Goal: Task Accomplishment & Management: Use online tool/utility

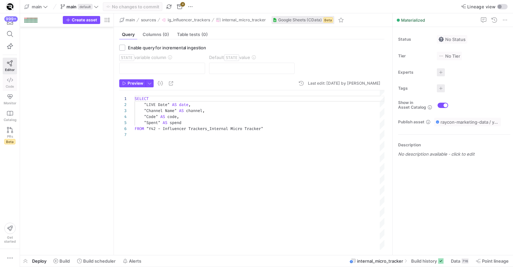
click at [7, 87] on span "Code" at bounding box center [10, 86] width 8 height 4
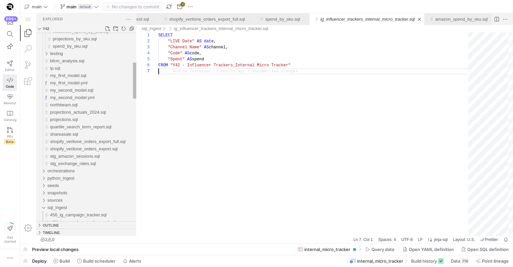
scroll to position [0, 1606]
click at [65, 208] on span "sql_ingest" at bounding box center [57, 209] width 20 height 5
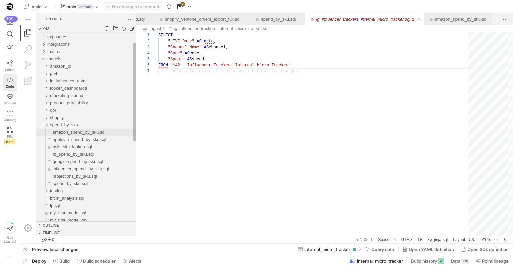
click at [66, 132] on span "amazon_spend_by_sku.sql" at bounding box center [79, 132] width 53 height 5
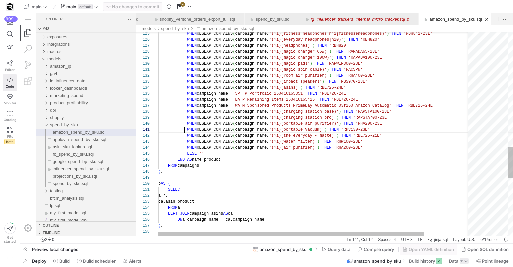
scroll to position [0, 26]
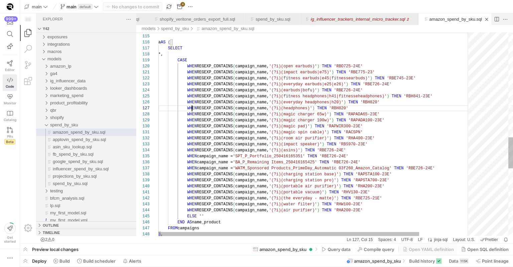
scroll to position [30, 34]
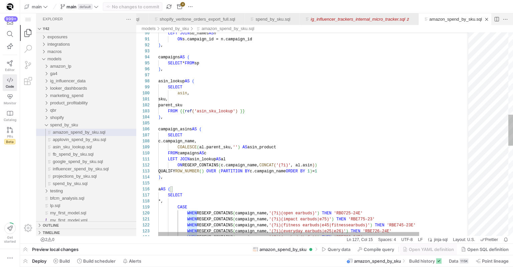
type textarea "sku, parent_sku FROM {{ ref('asin_sku_lookup') }} ), campaign_asins AS ( SELECT…"
click at [184, 117] on div "LEFT JOIN sb_names AS n ON s.campaign_id = n.campaign_id ) , campaigns AS ( SEL…" at bounding box center [344, 159] width 373 height 1327
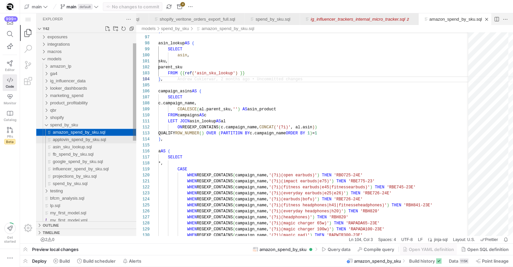
click at [99, 137] on span "applovin_spend_by_sku.sql" at bounding box center [79, 139] width 53 height 5
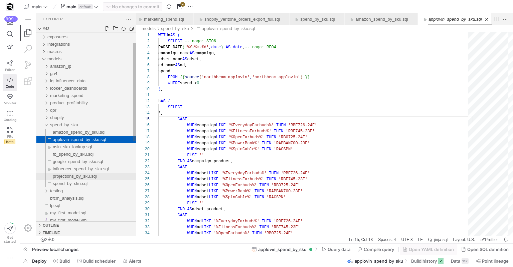
scroll to position [60, 29]
click at [84, 180] on div "projections_by_sku.sql" at bounding box center [94, 176] width 83 height 7
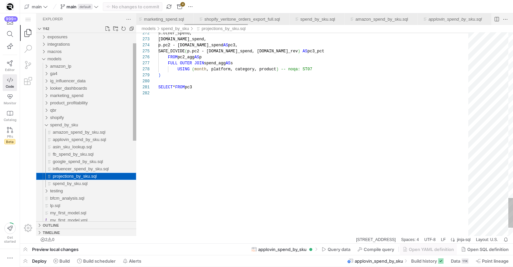
scroll to position [0, 270]
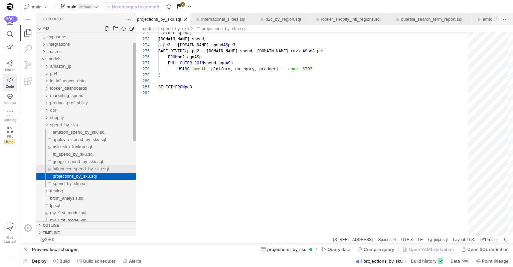
click at [86, 167] on span "influencer_spend_by_sku.sql" at bounding box center [81, 169] width 56 height 5
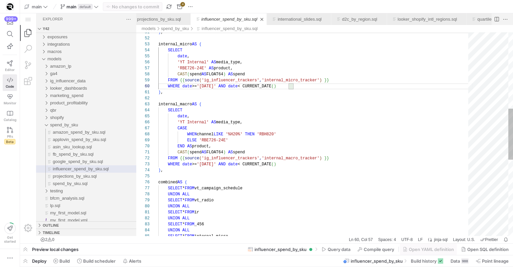
scroll to position [42, 122]
click at [412, 134] on div "UNION ALL UNION ALL SELECT * FROM _456 SELECT * FROM ir UNION ALL SELECT * FROM…" at bounding box center [315, 134] width 314 height 811
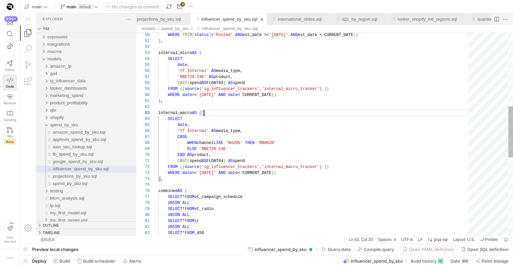
scroll to position [12, 46]
click at [320, 166] on div "UNION ALL SELECT * FROM _456 SELECT * FROM ir UNION ALL SELECT * FROM vt_radio …" at bounding box center [315, 143] width 314 height 811
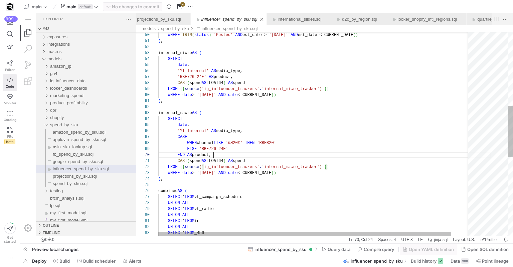
scroll to position [54, 55]
click at [325, 158] on div "UNION ALL SELECT * FROM _456 SELECT * FROM ir UNION ALL SELECT * FROM vt_radio …" at bounding box center [324, 143] width 332 height 811
click at [325, 146] on div "UNION ALL SELECT * FROM _456 SELECT * FROM ir UNION ALL SELECT * FROM vt_radio …" at bounding box center [324, 143] width 332 height 811
click at [324, 154] on div "UNION ALL SELECT * FROM _456 SELECT * FROM ir UNION ALL SELECT * FROM vt_radio …" at bounding box center [324, 143] width 332 height 811
click at [324, 162] on div "UNION ALL SELECT * FROM _456 SELECT * FROM ir UNION ALL SELECT * FROM vt_radio …" at bounding box center [324, 143] width 332 height 811
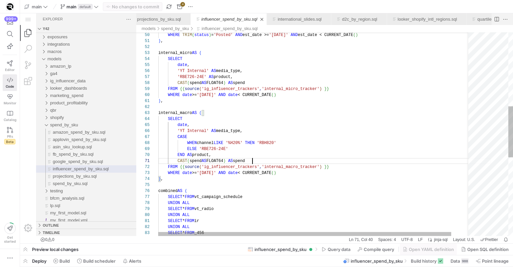
scroll to position [0, 94]
click at [327, 131] on div "UNION ALL SELECT * FROM _456 SELECT * FROM ir UNION ALL SELECT * FROM vt_radio …" at bounding box center [324, 143] width 332 height 811
click at [327, 145] on div "UNION ALL SELECT * FROM _456 SELECT * FROM ir UNION ALL SELECT * FROM vt_radio …" at bounding box center [324, 143] width 332 height 811
click at [327, 138] on div "UNION ALL SELECT * FROM _456 SELECT * FROM ir UNION ALL SELECT * FROM vt_radio …" at bounding box center [324, 143] width 332 height 811
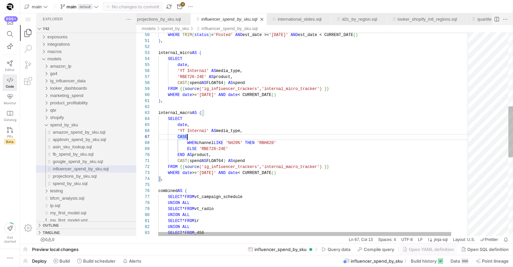
click at [327, 128] on div "UNION ALL SELECT * FROM _456 SELECT * FROM ir UNION ALL SELECT * FROM vt_radio …" at bounding box center [324, 143] width 332 height 811
click at [313, 145] on div "UNION ALL SELECT * FROM _456 SELECT * FROM ir UNION ALL SELECT * FROM vt_radio …" at bounding box center [324, 143] width 332 height 811
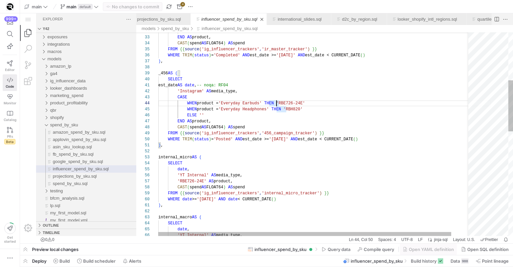
scroll to position [0, 94]
click at [283, 86] on div "ELSE 'RBE726-24E' END AS product, CAST ( spend AS FLOAT64 ) AS spend FROM {{ so…" at bounding box center [324, 247] width 332 height 811
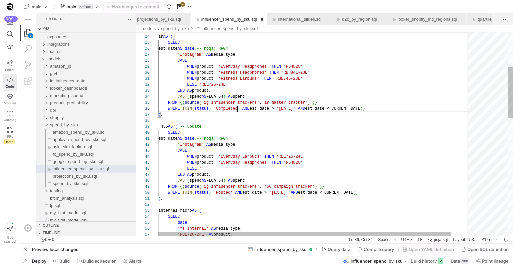
scroll to position [30, 79]
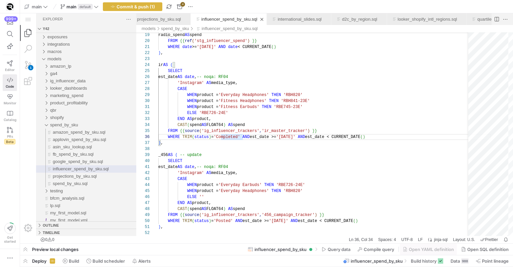
type textarea "WHEN product = 'Fitness Earbuds' THEN 'RBE745-23E' ELSE 'RBE726-24E' END AS pro…"
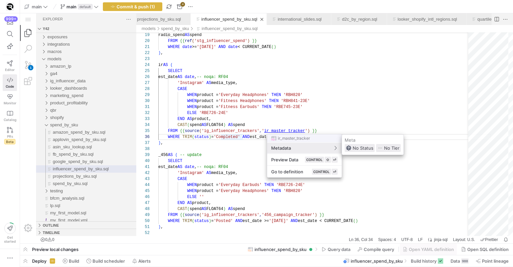
click at [229, 200] on div at bounding box center [256, 133] width 513 height 267
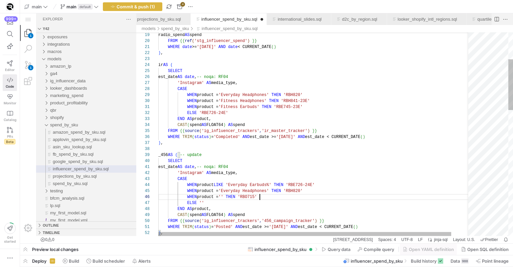
scroll to position [24, 149]
paste textarea "Essential Open Earbuds"
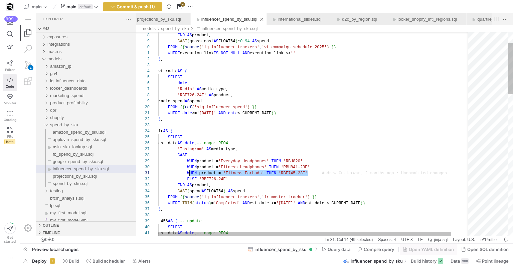
scroll to position [0, 29]
drag, startPoint x: 315, startPoint y: 175, endPoint x: 188, endPoint y: 173, distance: 127.1
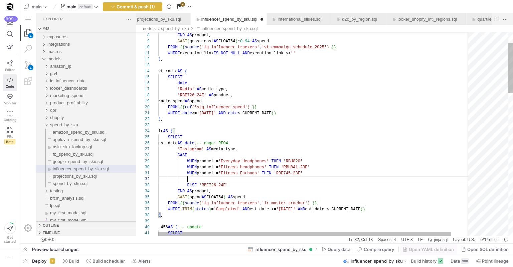
paste textarea "WHEN product = 'Fitness Earbuds' THEN 'RBE745-23E'"
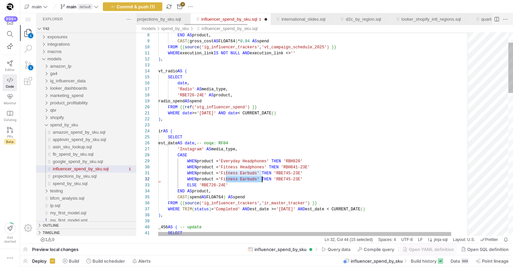
drag, startPoint x: 225, startPoint y: 179, endPoint x: 261, endPoint y: 179, distance: 36.0
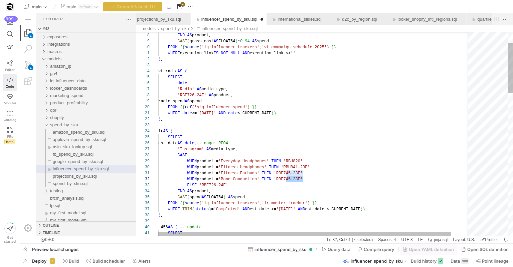
drag, startPoint x: 287, startPoint y: 181, endPoint x: 304, endPoint y: 180, distance: 17.0
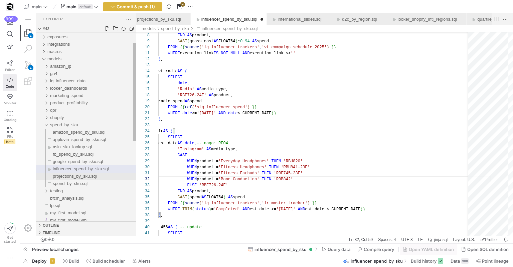
type textarea "WHEN product = 'Fitness Earbuds' THEN 'RBE745-23E' WHEN product = 'Bone Conduct…"
click at [87, 175] on span "projections_by_sku.sql" at bounding box center [75, 176] width 44 height 5
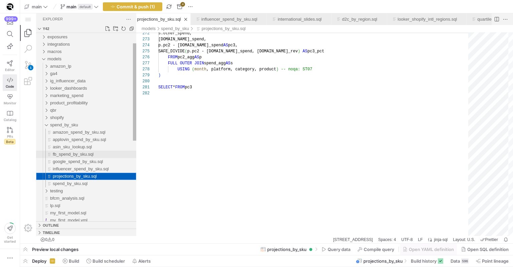
click at [88, 151] on div "fb_spend_by_sku.sql" at bounding box center [94, 154] width 83 height 7
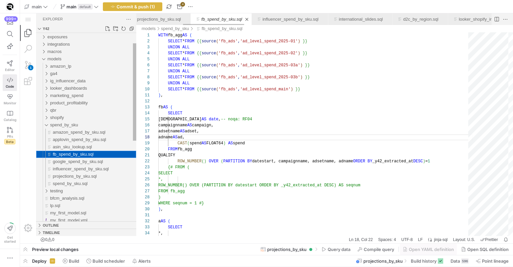
scroll to position [60, 51]
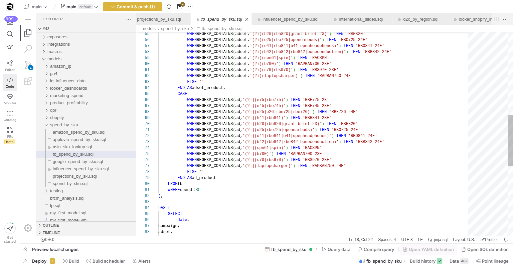
type textarea "WHEN REGEXP_CONTAINS(ad, '(?i)(o25|rbo725|openearbuds)') THEN 'RBO725-24E' WHEN…"
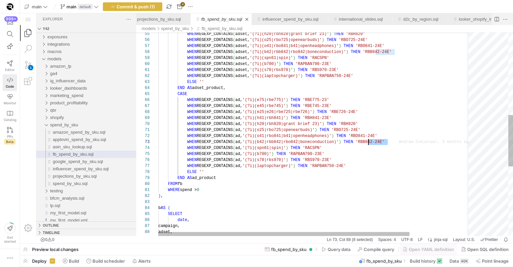
scroll to position [12, 205]
drag, startPoint x: 387, startPoint y: 142, endPoint x: 364, endPoint y: 144, distance: 23.1
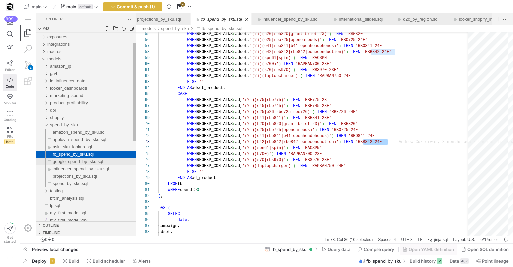
click at [81, 164] on span "google_spend_by_sku.sql" at bounding box center [78, 161] width 50 height 5
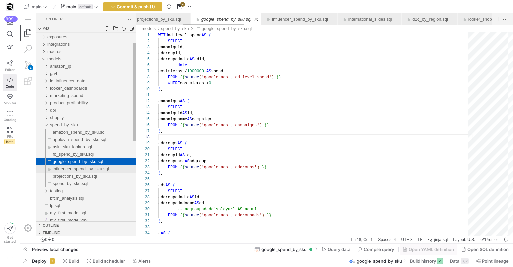
scroll to position [60, 0]
click at [81, 170] on span "influencer_spend_by_sku.sql" at bounding box center [81, 169] width 56 height 5
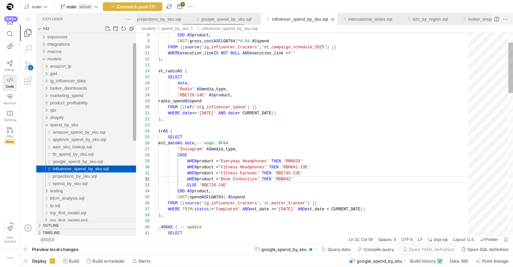
scroll to position [60, 140]
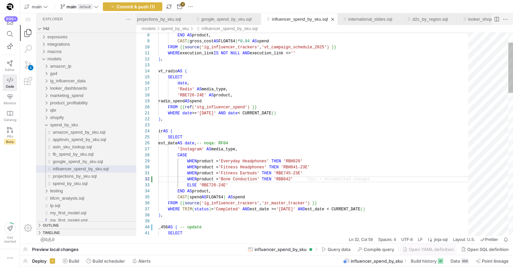
paste textarea "-24E"
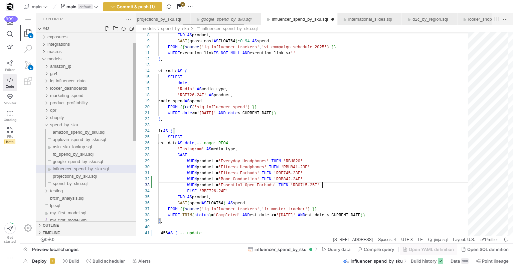
scroll to position [12, 164]
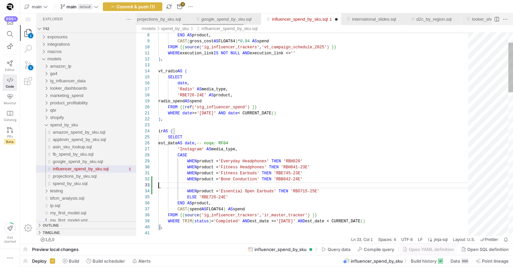
scroll to position [6, 149]
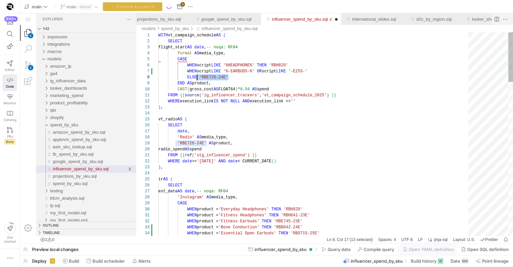
scroll to position [42, 41]
drag, startPoint x: 231, startPoint y: 78, endPoint x: 199, endPoint y: 77, distance: 32.0
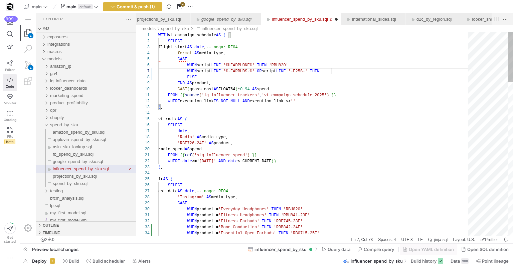
paste textarea "'RBE726-24E'"
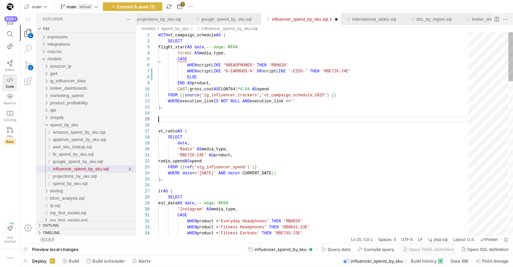
scroll to position [24, 0]
paste textarea "RAYCON-XXX-BTCBCH-YT-CP RAYCON-XXX-BTCOE-YT-CP vt_radio AS ( SELECT date, 'Radi…"
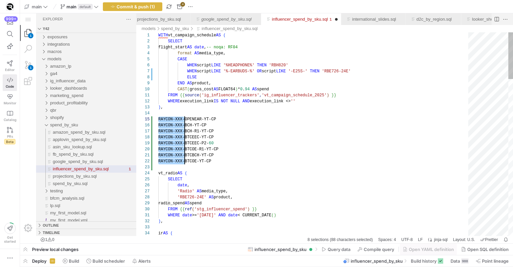
scroll to position [24, 26]
drag, startPoint x: 158, startPoint y: 119, endPoint x: 184, endPoint y: 164, distance: 51.2
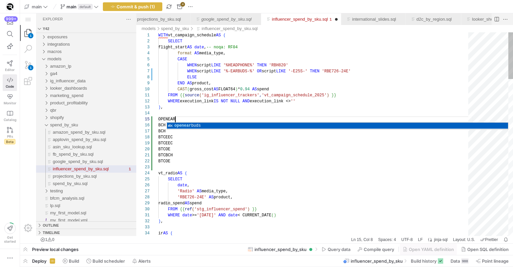
scroll to position [24, 17]
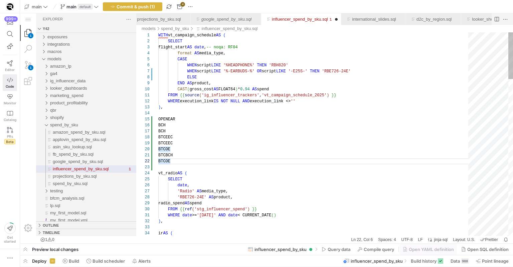
scroll to position [36, 7]
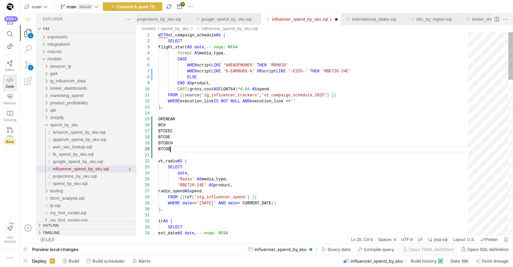
scroll to position [54, 12]
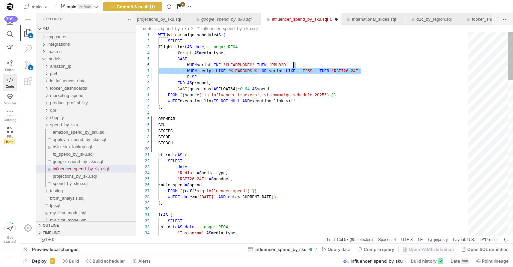
drag, startPoint x: 373, startPoint y: 70, endPoint x: 370, endPoint y: 64, distance: 6.8
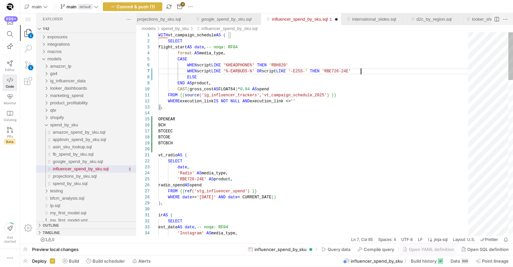
paste textarea "WHEN script LIKE '%-EARBUDS-%' OR script LIKE '-E25S-' THEN 'RBE726-24E' ELSE E…"
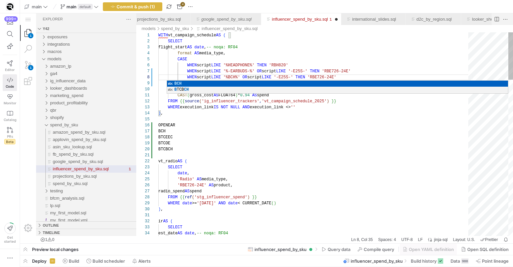
scroll to position [18, 5]
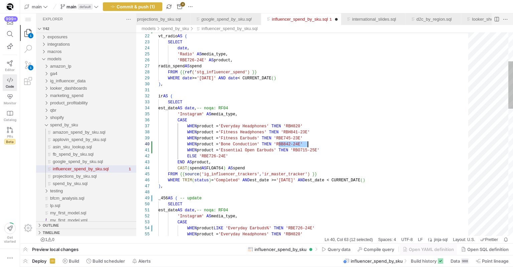
drag, startPoint x: 278, startPoint y: 143, endPoint x: 322, endPoint y: 144, distance: 43.4
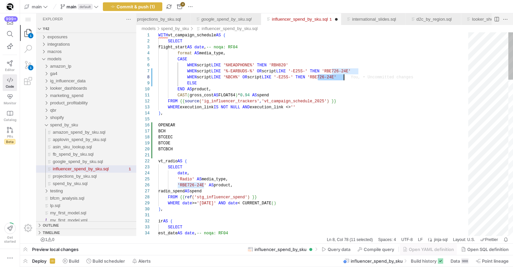
scroll to position [42, 188]
drag, startPoint x: 316, startPoint y: 77, endPoint x: 350, endPoint y: 75, distance: 34.1
paste textarea "B842"
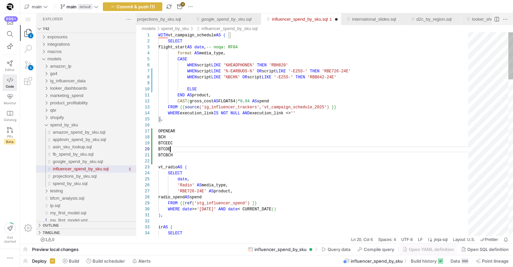
scroll to position [54, 12]
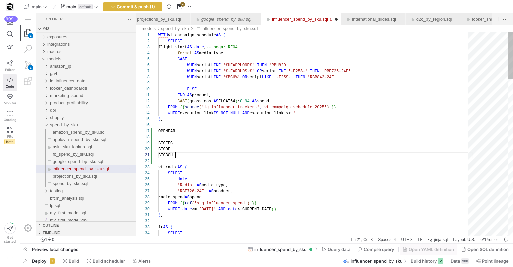
paste textarea "BCH"
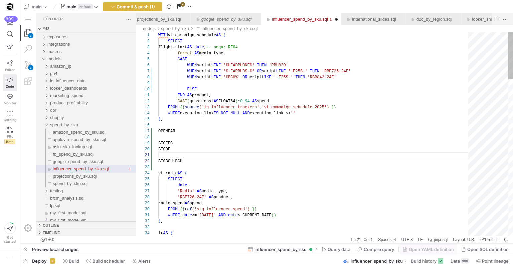
scroll to position [42, 0]
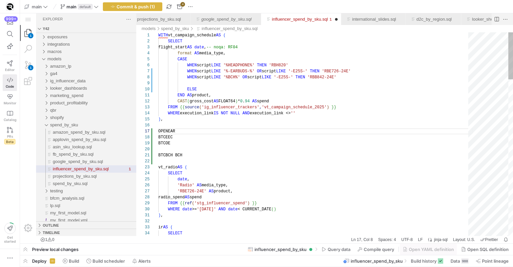
scroll to position [48, 0]
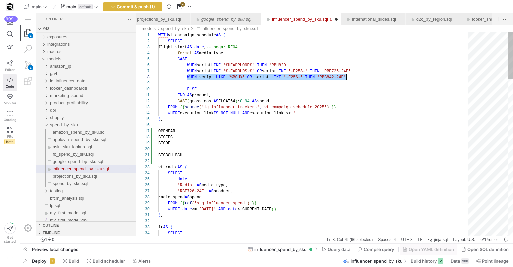
scroll to position [42, 188]
drag, startPoint x: 187, startPoint y: 75, endPoint x: 355, endPoint y: 80, distance: 168.9
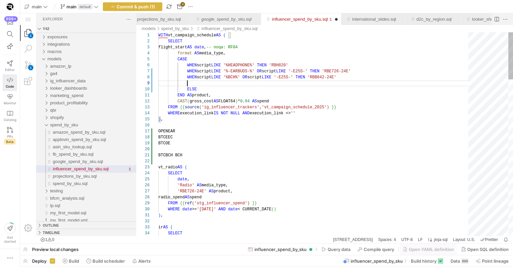
paste textarea "WHEN script LIKE '%BCH%' OR script LIKE '-E25S-' THEN 'RBB842-24E'"
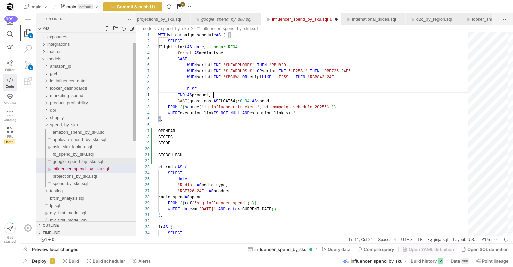
type textarea "END AS product, CAST(gross_cost AS FLOAT64) * 0.94 AS spend FROM {{ source('ig_…"
click at [95, 162] on span "google_spend_by_sku.sql" at bounding box center [78, 161] width 50 height 5
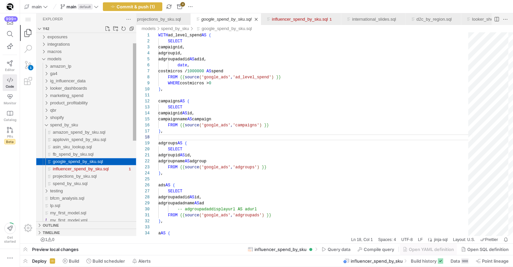
scroll to position [60, 0]
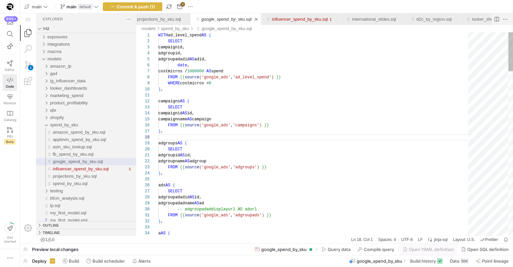
type textarea "adgroupid AS id, adgroupname AS adgroup FROM {{ source('google_ads', 'adgroups'…"
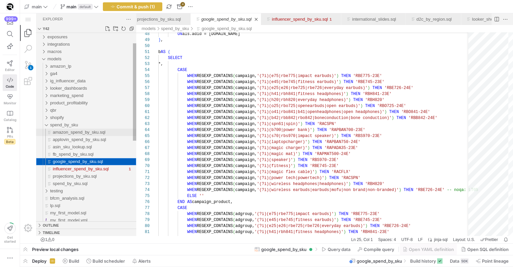
click at [88, 130] on span "amazon_spend_by_sku.sql" at bounding box center [79, 132] width 53 height 5
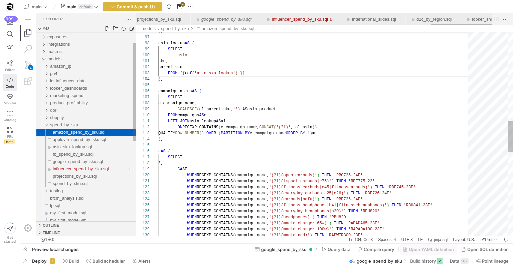
scroll to position [0, 1712]
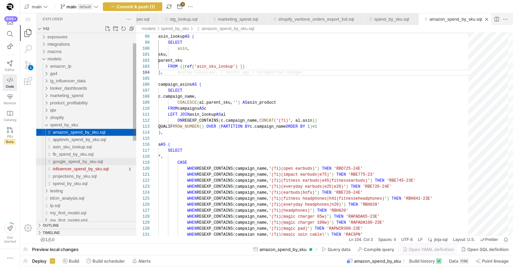
click at [97, 160] on span "google_spend_by_sku.sql" at bounding box center [78, 161] width 50 height 5
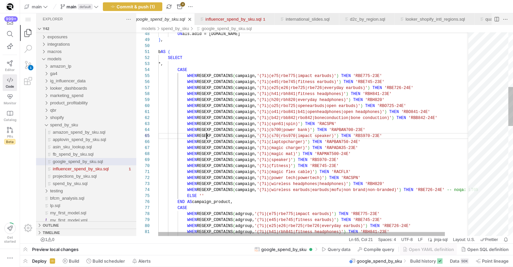
scroll to position [24, 48]
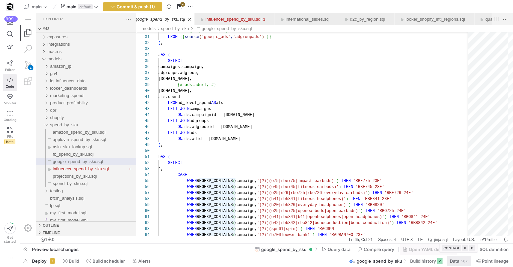
click at [463, 258] on span at bounding box center [459, 261] width 24 height 11
click at [460, 260] on div "50K" at bounding box center [464, 261] width 8 height 5
click at [453, 261] on span "Data" at bounding box center [453, 261] width 9 height 5
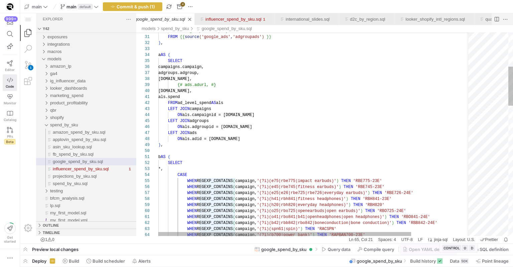
type textarea "b AS ( SELECT *, CASE WHEN REGEXP_CONTAINS(campaign, '(?i)(e75|rbe775|impact ea…"
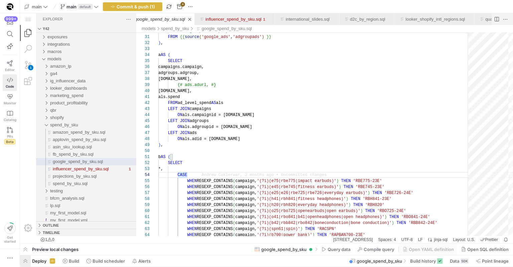
click at [24, 258] on span "button" at bounding box center [25, 261] width 11 height 11
click at [25, 249] on span "button" at bounding box center [25, 249] width 11 height 11
click at [25, 250] on span "button" at bounding box center [25, 249] width 11 height 11
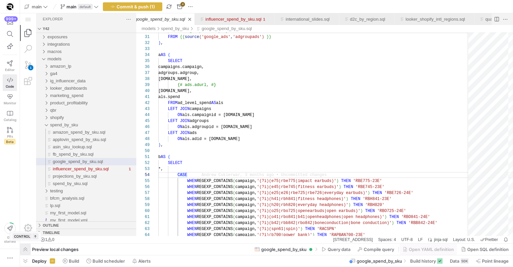
click at [25, 250] on span "button" at bounding box center [25, 249] width 11 height 11
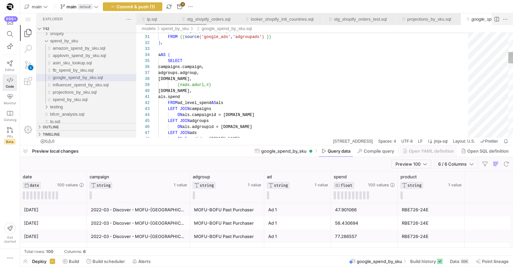
scroll to position [0, 52]
type textarea "als.spend FROM ad_level_spend AS als LEFT JOIN campaigns ON als.campaignid = ca…"
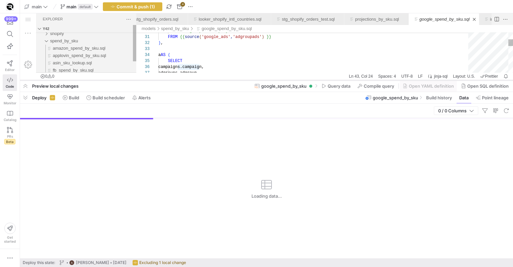
drag, startPoint x: 191, startPoint y: 145, endPoint x: 211, endPoint y: 80, distance: 68.1
click at [0, 0] on div at bounding box center [0, 0] width 0 height 0
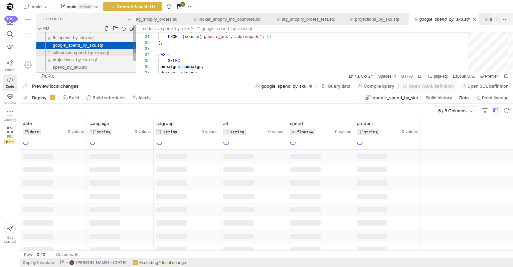
click at [108, 52] on span "influencer_spend_by_sku.sql" at bounding box center [81, 52] width 56 height 5
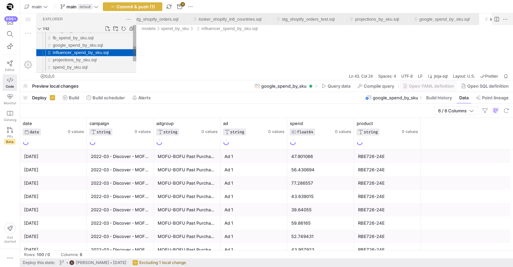
scroll to position [0, 131]
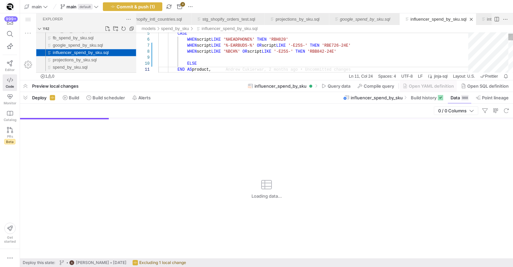
scroll to position [0, 135]
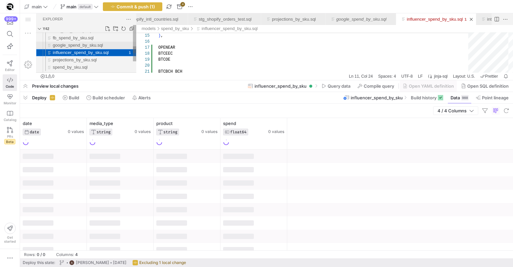
click at [103, 43] on span "google_spend_by_sku.sql" at bounding box center [78, 45] width 50 height 5
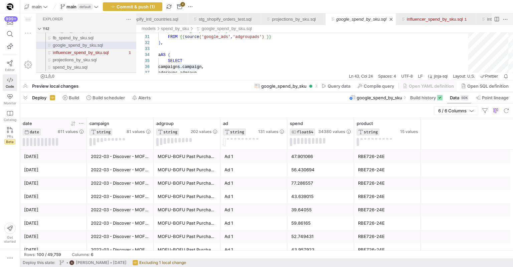
click at [71, 124] on icon at bounding box center [72, 123] width 5 height 5
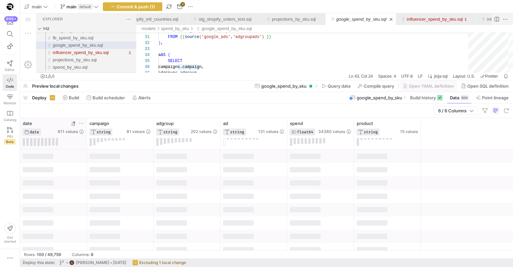
click at [71, 124] on icon at bounding box center [72, 123] width 5 height 5
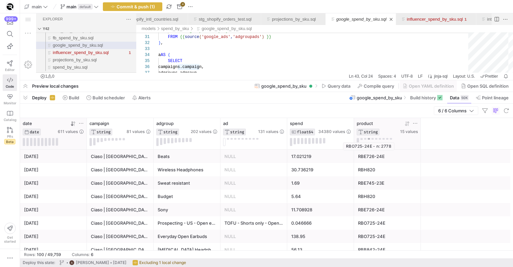
click at [368, 139] on button at bounding box center [368, 139] width 2 height 2
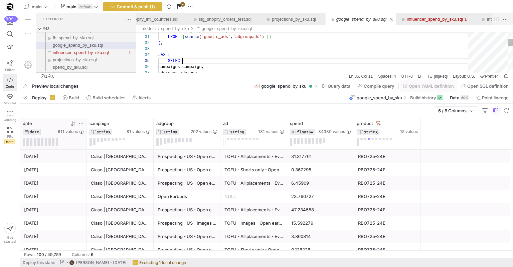
scroll to position [24, 24]
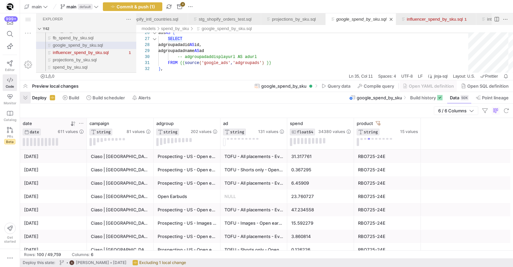
click at [174, 34] on span "button" at bounding box center [177, 31] width 7 height 5
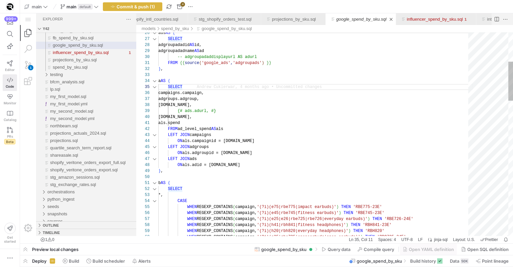
scroll to position [24, 24]
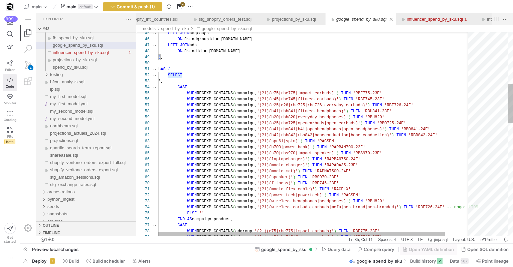
scroll to position [12, 58]
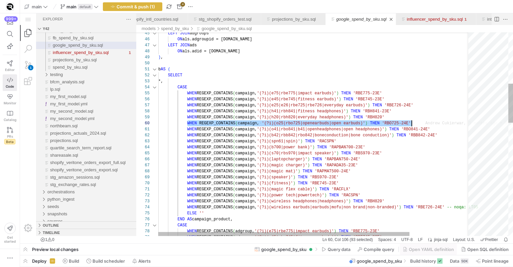
drag, startPoint x: 187, startPoint y: 124, endPoint x: 427, endPoint y: 122, distance: 240.6
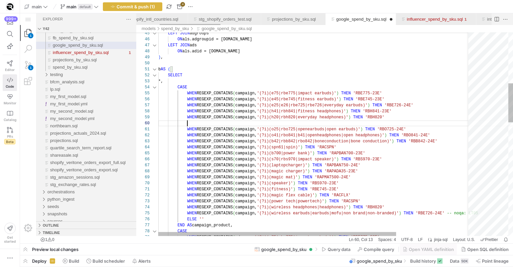
paste textarea "WHEN REGEXP_CONTAINS(campaign, '(?i)(e45|rbe745|fitness earbuds)') THEN 'RBE745…"
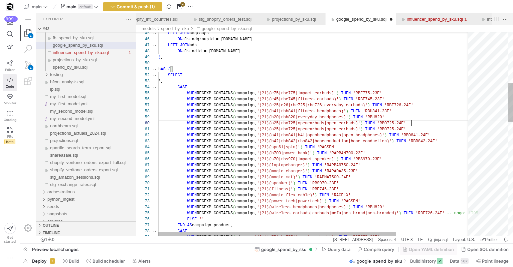
scroll to position [30, 125]
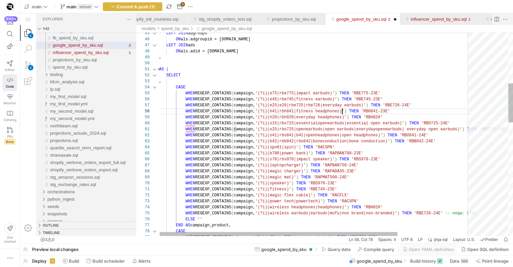
scroll to position [42, 186]
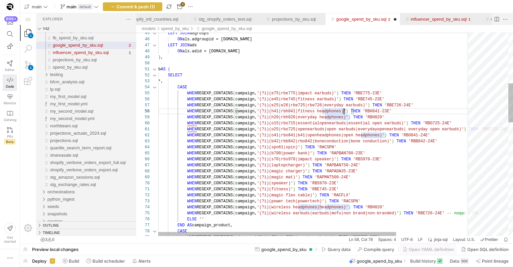
scroll to position [30, 152]
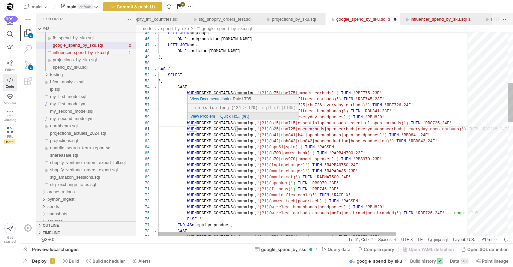
click at [234, 114] on span "Quick Fix... (⌘.)" at bounding box center [234, 116] width 29 height 5
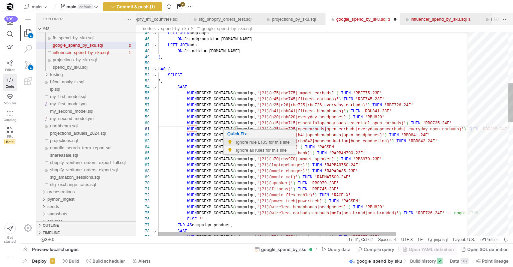
click at [242, 141] on span "Ignore rule LT05 for this line" at bounding box center [264, 142] width 56 height 8
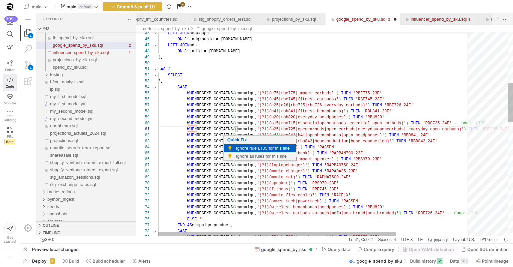
click at [242, 148] on span "Ignore rule LT05 for this line" at bounding box center [264, 148] width 56 height 8
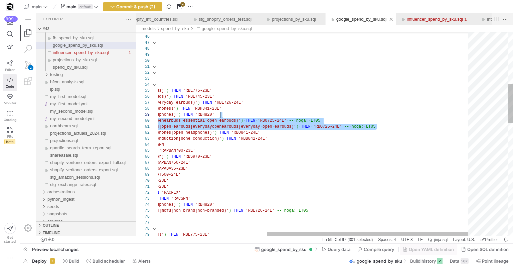
scroll to position [30, 232]
drag, startPoint x: 383, startPoint y: 126, endPoint x: 382, endPoint y: 116, distance: 10.5
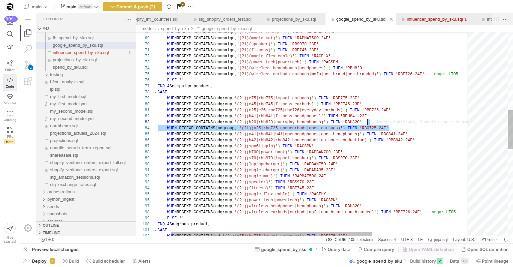
drag, startPoint x: 406, startPoint y: 129, endPoint x: 406, endPoint y: 123, distance: 5.7
paste textarea "24E' WHEN REGEXP_CONTAINS(adgroup, '(?i)(h41|rbh841|fitness headphones)') THEN …"
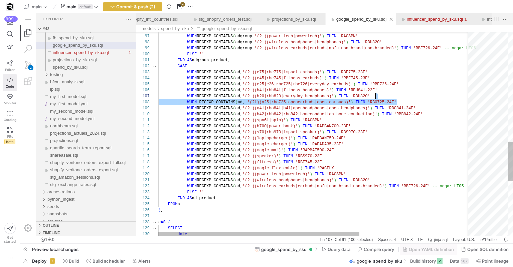
drag, startPoint x: 403, startPoint y: 100, endPoint x: 403, endPoint y: 96, distance: 4.3
paste textarea "N 'RBE726-24E' WHEN REGEXP_CONTAINS(ad, '(?i)(h41|rbh841|fitness headphones)') …"
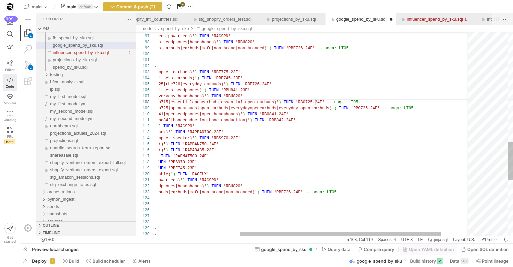
scroll to position [30, 285]
drag, startPoint x: 303, startPoint y: 103, endPoint x: 328, endPoint y: 102, distance: 25.0
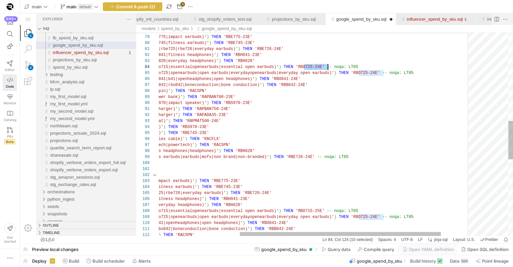
scroll to position [18, 297]
drag, startPoint x: 303, startPoint y: 66, endPoint x: 328, endPoint y: 67, distance: 24.4
paste textarea "15-25"
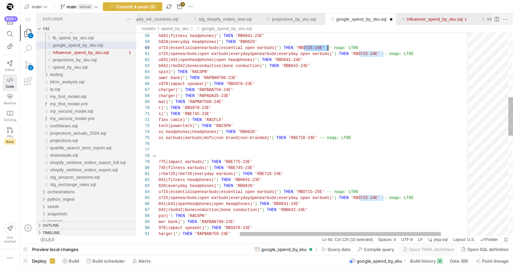
drag, startPoint x: 303, startPoint y: 49, endPoint x: 327, endPoint y: 47, distance: 23.7
paste textarea "NTAINS(campaign, '(?i)(e45|rbe745|fitness earbuds)') THEN 'RBE745-23E' WHEN REG…"
click at [307, 73] on div "WHEN REGEXP_CONTAINS ( adgroup, '(?i)(laptopcharger)' ) THEN 'RAPBAN750-24E' WH…" at bounding box center [273, 228] width 484 height 1075
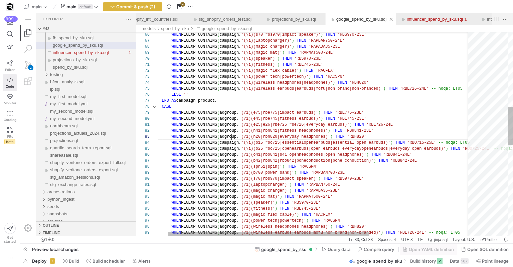
click at [232, 138] on div "WHEN REGEXP_CONTAINS ( adgroup, '(?i)(laptopcharger)' ) THEN 'RAPBAN750-24E' WH…" at bounding box center [384, 178] width 484 height 1075
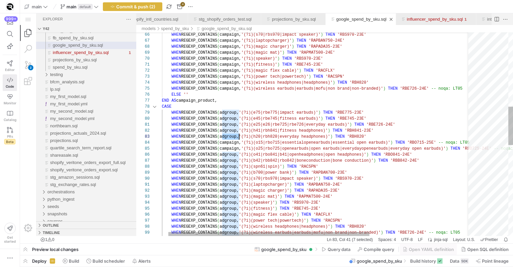
click at [231, 145] on div "WHEN REGEXP_CONTAINS ( adgroup, '(?i)(laptopcharger)' ) THEN 'RAPBAN750-24E' WH…" at bounding box center [384, 178] width 484 height 1075
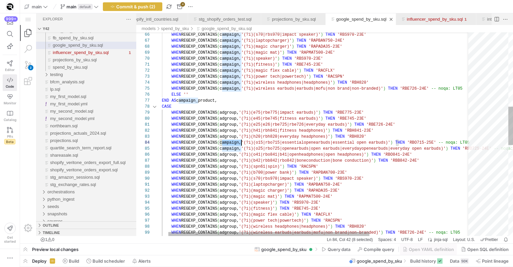
click at [231, 145] on div "WHEN REGEXP_CONTAINS ( adgroup, '(?i)(laptopcharger)' ) THEN 'RAPBAN750-24E' WH…" at bounding box center [384, 178] width 484 height 1075
paste textarea "adgroup"
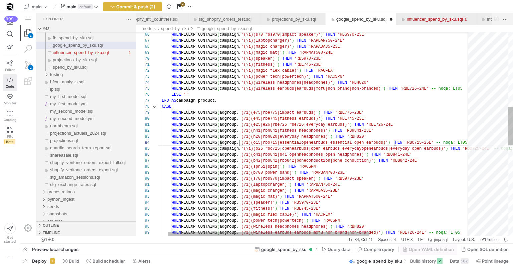
click at [231, 149] on div "WHEN REGEXP_CONTAINS ( adgroup, '(?i)(laptopcharger)' ) THEN 'RAPBAN750-24E' WH…" at bounding box center [384, 178] width 484 height 1075
paste textarea "adgroup"
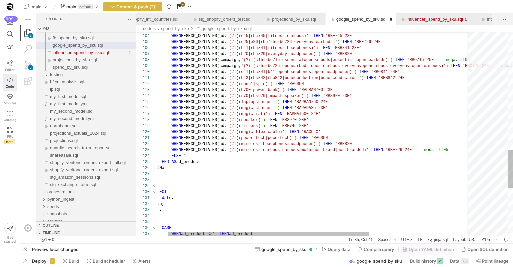
paste textarea "WHEN REGEXP_CONTAINS(ad, '(?i)(e75|rbe775|impact earbuds)') THEN 'RBE775-23E' W…"
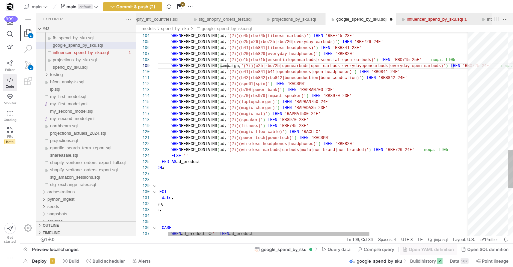
paste textarea "rbe745|fitness earbuds)') THEN 'RBE745-23E' WHEN REGEXP_CONTAINS(ad, '(?i)(e25|…"
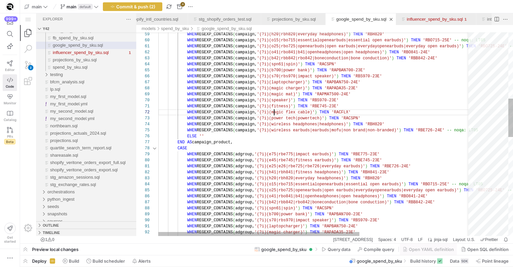
scroll to position [6, 116]
click at [274, 110] on div "WHEN REGEXP_CONTAINS ( adgroup, '(?i)(laptopcharger)' ) THEN 'RAPBAN750-24E' WH…" at bounding box center [400, 220] width 484 height 1075
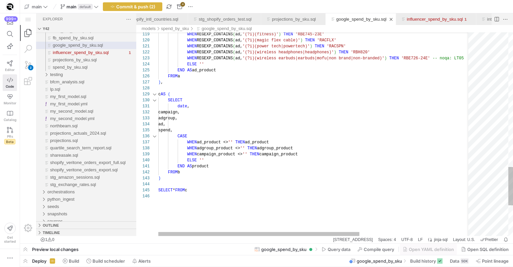
scroll to position [6, 41]
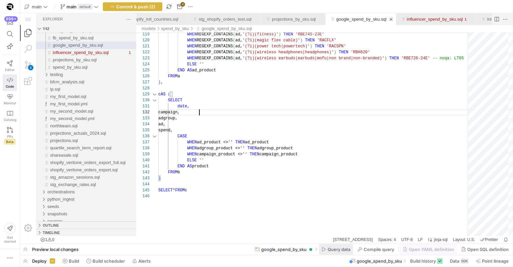
type textarea "date, campaign, adgroup, ad, spend, CASE WHEN ad_product <> '' THEN ad_product …"
click at [158, 8] on span at bounding box center [158, 5] width 0 height 5
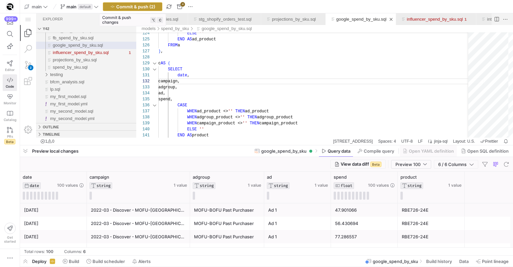
click at [122, 10] on span "button" at bounding box center [132, 7] width 59 height 8
click at [143, 8] on span "Commit & push (2)" at bounding box center [135, 6] width 39 height 5
click at [118, 1] on y42-top-nav "main main default Commit & push (2) 4" at bounding box center [266, 6] width 493 height 13
click at [118, 3] on span "button" at bounding box center [132, 7] width 59 height 8
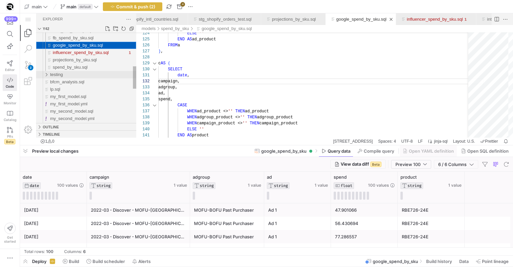
click at [105, 71] on div "testing" at bounding box center [93, 74] width 86 height 7
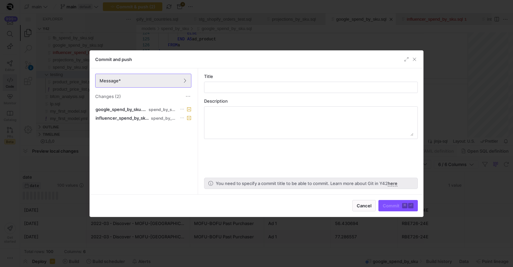
click at [102, 50] on div at bounding box center [256, 133] width 513 height 267
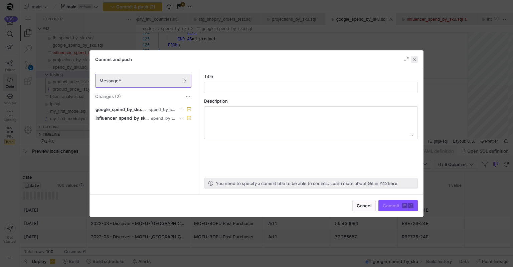
click at [414, 61] on span "button" at bounding box center [414, 59] width 7 height 7
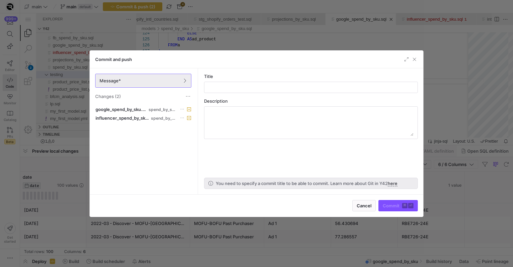
click at [414, 61] on span "button" at bounding box center [414, 59] width 7 height 7
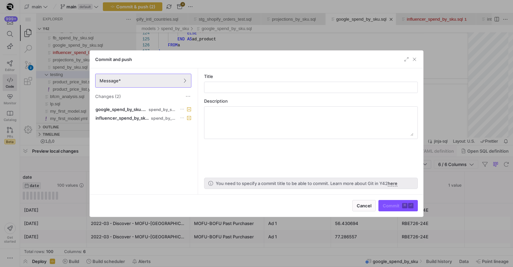
click at [414, 61] on span "button" at bounding box center [414, 59] width 7 height 7
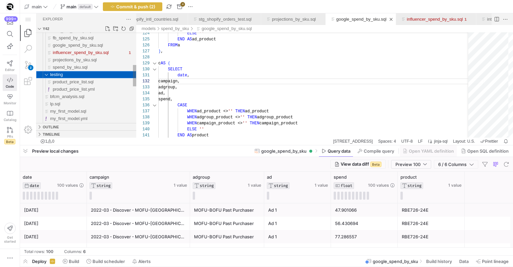
click at [90, 73] on div "testing" at bounding box center [93, 74] width 86 height 7
click at [94, 45] on span "google_spend_by_sku.sql" at bounding box center [78, 45] width 50 height 5
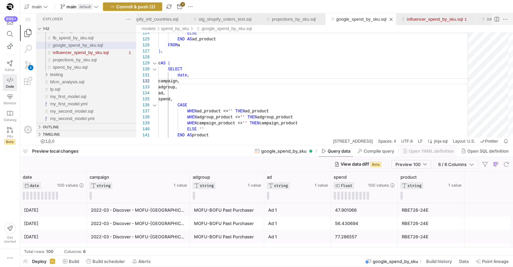
click at [140, 5] on span "Commit & push (2)" at bounding box center [135, 6] width 39 height 5
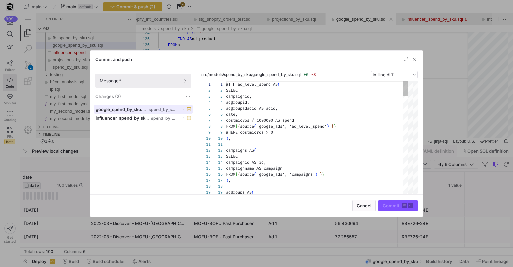
click at [149, 110] on span "spend_by_sku" at bounding box center [162, 109] width 28 height 5
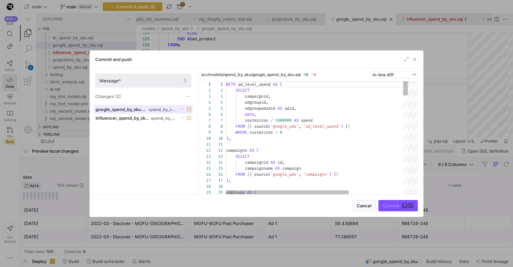
scroll to position [60, 0]
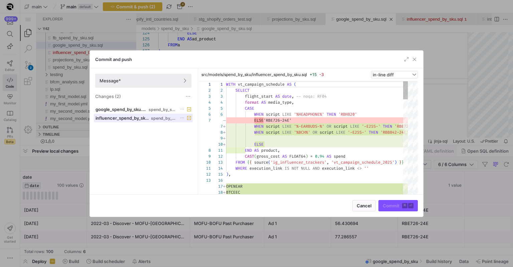
click at [155, 115] on span at bounding box center [143, 118] width 98 height 8
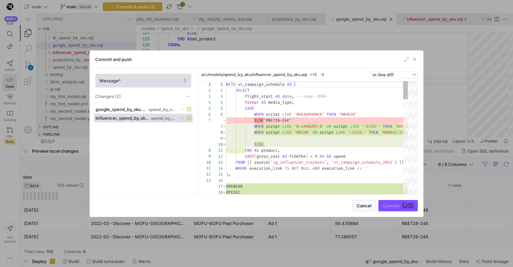
click at [169, 79] on span "Message*" at bounding box center [142, 80] width 87 height 5
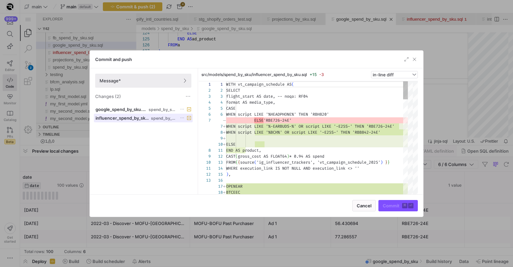
click at [158, 117] on span "spend_by_sku" at bounding box center [163, 118] width 25 height 5
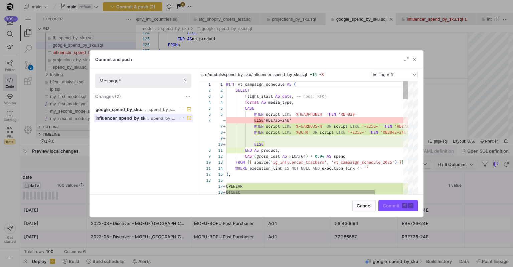
click at [157, 115] on span at bounding box center [143, 118] width 98 height 8
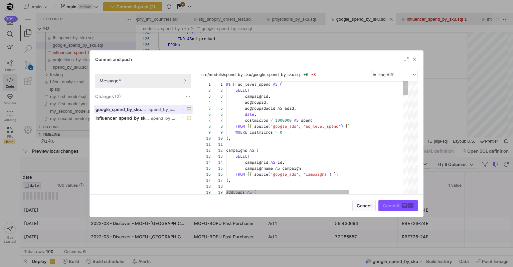
click at [157, 112] on span at bounding box center [143, 109] width 98 height 8
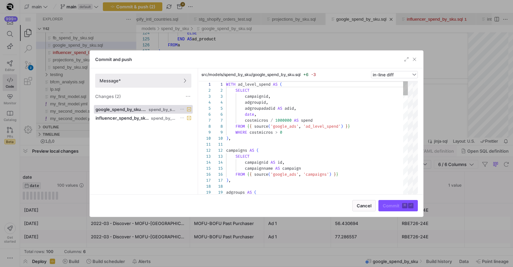
click at [179, 62] on div "Commit and push" at bounding box center [256, 60] width 333 height 18
click at [184, 78] on icon at bounding box center [184, 80] width 5 height 5
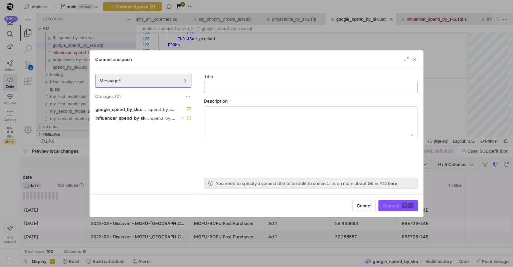
click at [255, 84] on div at bounding box center [311, 87] width 202 height 11
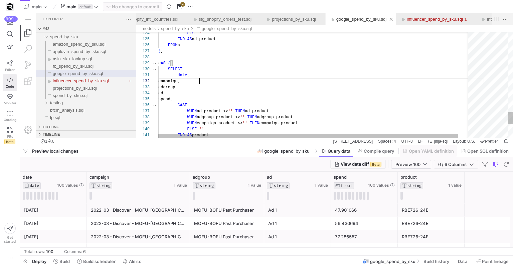
scroll to position [6, 41]
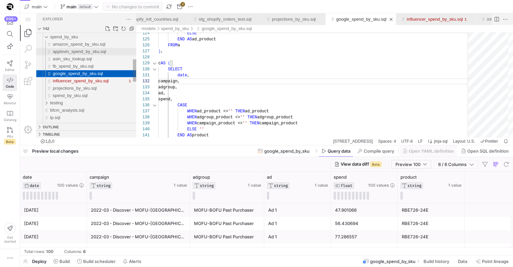
click at [73, 51] on span "applovin_spend_by_sku.sql" at bounding box center [79, 51] width 53 height 5
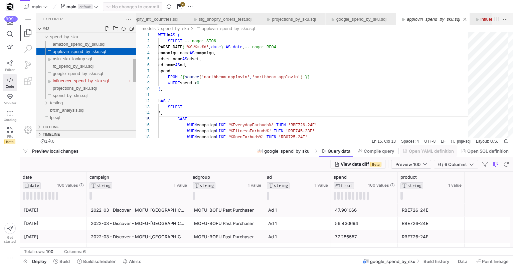
scroll to position [60, 29]
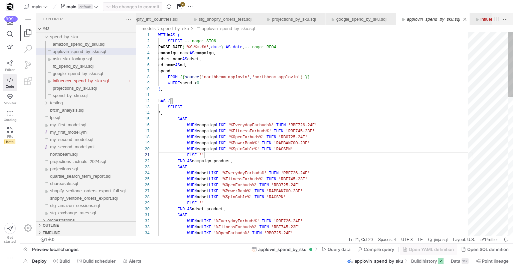
scroll to position [0, 46]
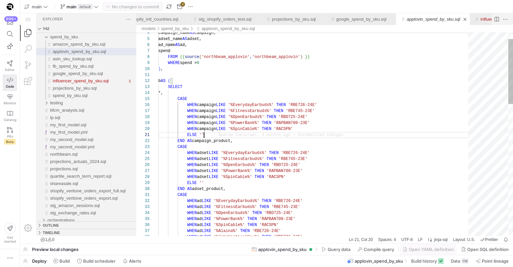
type textarea "b AS ( SELECT *, CASE WHEN campaign LIKE '%EverydayEarbuds%' THEN 'RBE726-24E' …"
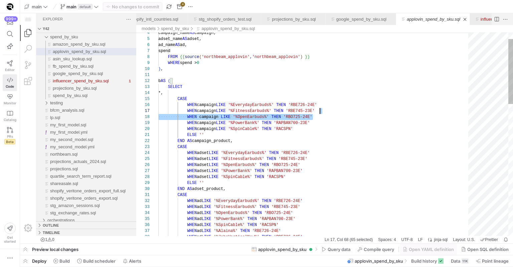
scroll to position [36, 162]
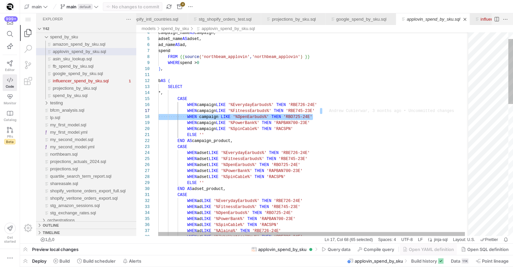
drag, startPoint x: 324, startPoint y: 117, endPoint x: 332, endPoint y: 111, distance: 10.0
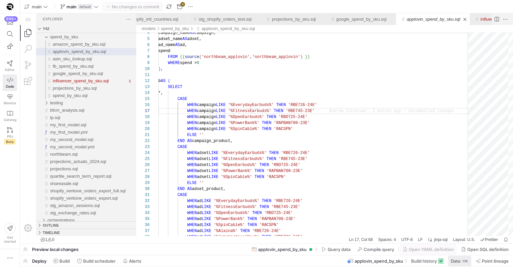
click at [452, 259] on span "Data" at bounding box center [454, 261] width 9 height 5
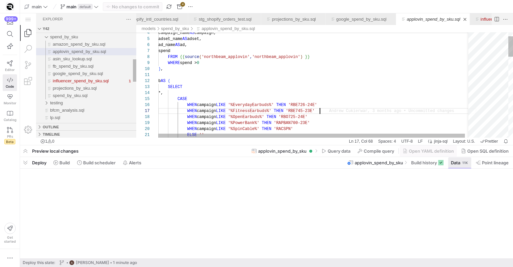
scroll to position [36, 162]
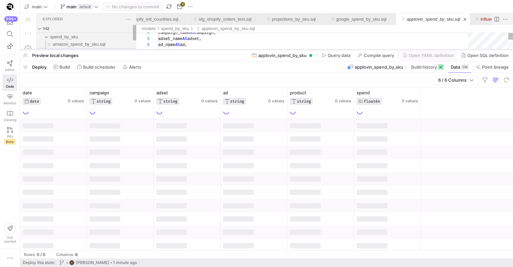
drag, startPoint x: 261, startPoint y: 146, endPoint x: 260, endPoint y: 50, distance: 95.8
click at [0, 0] on div at bounding box center [0, 0] width 0 height 0
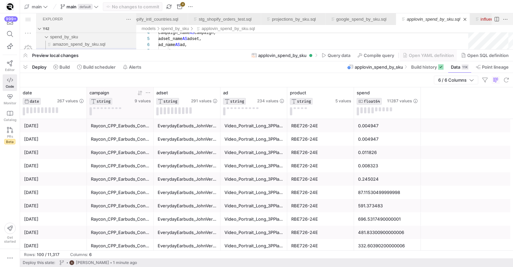
click at [138, 94] on icon at bounding box center [138, 93] width 2 height 5
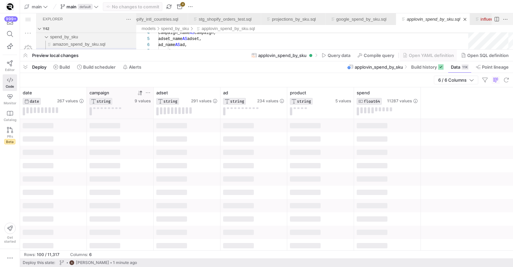
click at [123, 96] on div "campaign STRING" at bounding box center [111, 97] width 44 height 15
click at [149, 92] on icon at bounding box center [147, 92] width 5 height 5
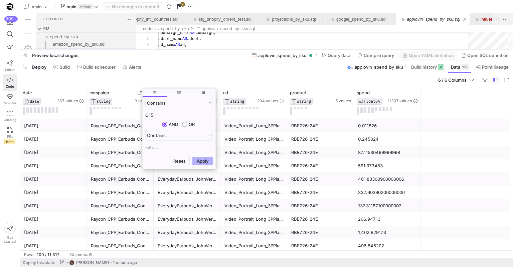
click at [192, 157] on button "Apply" at bounding box center [202, 161] width 20 height 9
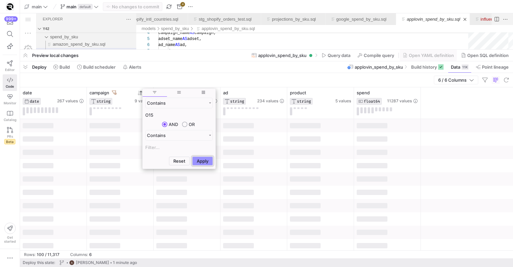
click at [198, 161] on button "Apply" at bounding box center [202, 161] width 20 height 9
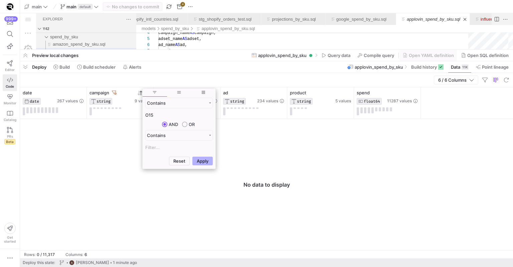
click at [147, 113] on input "O15" at bounding box center [178, 115] width 67 height 8
type input "essential"
click at [192, 157] on button "Apply" at bounding box center [202, 161] width 20 height 9
click at [201, 165] on button "Apply" at bounding box center [202, 161] width 20 height 9
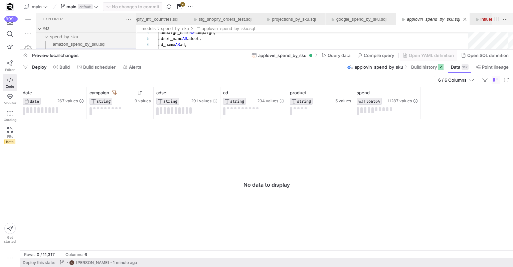
click at [169, 73] on div "6 / 6 Columns" at bounding box center [266, 80] width 493 height 14
click at [211, 92] on div at bounding box center [204, 93] width 26 height 6
click at [213, 92] on icon at bounding box center [214, 92] width 5 height 5
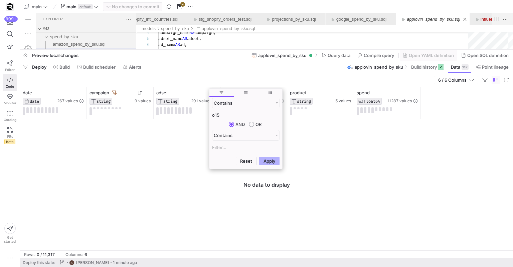
type input "o15"
click at [259, 157] on button "Apply" at bounding box center [269, 161] width 20 height 9
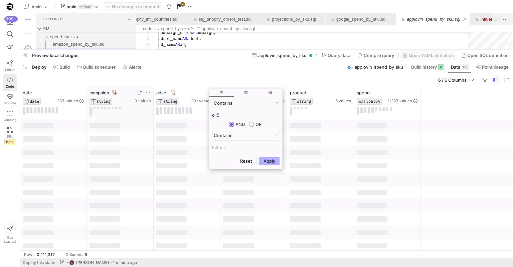
click at [114, 91] on icon at bounding box center [114, 92] width 5 height 5
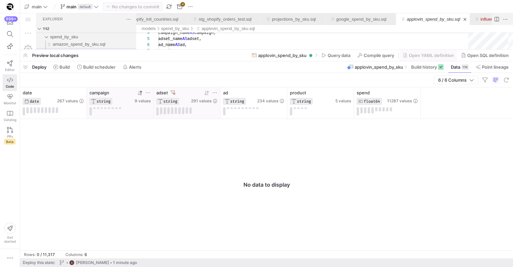
click at [173, 94] on icon at bounding box center [173, 92] width 5 height 5
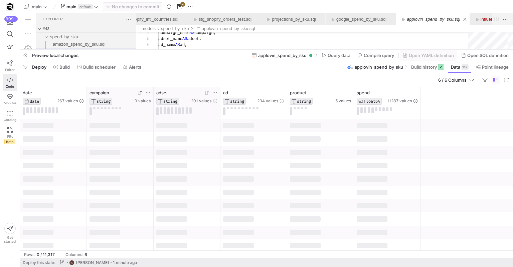
click at [217, 93] on icon at bounding box center [214, 92] width 5 height 5
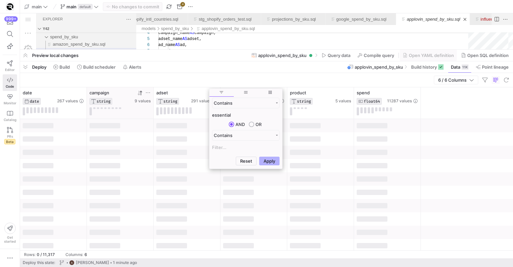
type input "essential"
click at [259, 157] on button "Apply" at bounding box center [269, 161] width 20 height 9
click at [271, 163] on button "Apply" at bounding box center [269, 161] width 20 height 9
click at [194, 73] on y42-bottom-drawer-toolbar "Deploy Build Build scheduler Alerts applovin_spend_by_sku Build history Data 11…" at bounding box center [266, 67] width 493 height 12
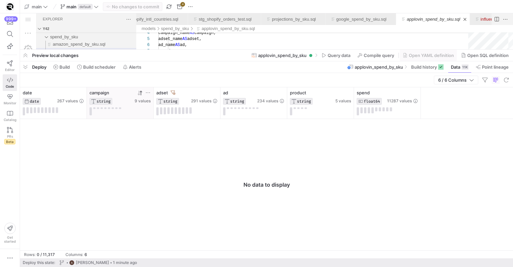
click at [173, 92] on icon at bounding box center [173, 92] width 5 height 5
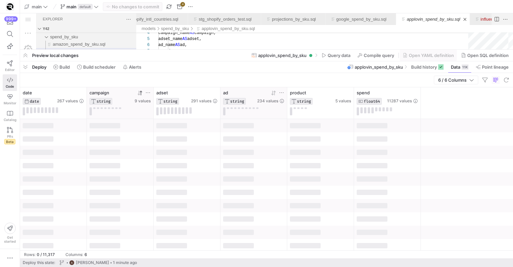
click at [281, 91] on icon at bounding box center [281, 92] width 5 height 5
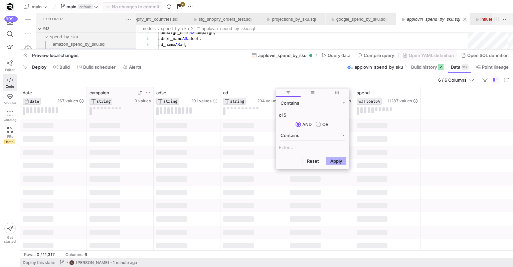
type input "o15"
click at [326, 157] on button "Apply" at bounding box center [336, 161] width 20 height 9
click at [336, 161] on button "Apply" at bounding box center [336, 161] width 20 height 9
click at [243, 78] on div "6 / 6 Columns" at bounding box center [266, 80] width 493 height 14
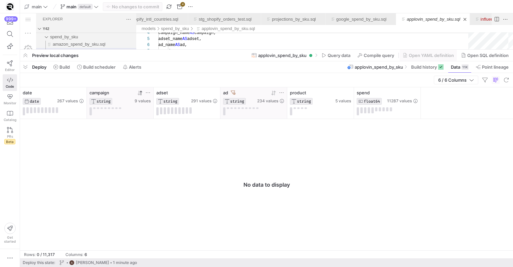
click at [234, 95] on icon at bounding box center [233, 92] width 5 height 5
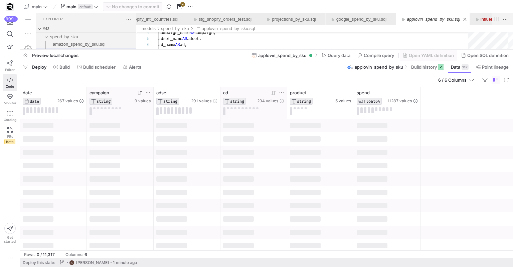
click at [285, 94] on div "ad STRING 234 values" at bounding box center [253, 102] width 67 height 31
click at [280, 93] on icon at bounding box center [281, 92] width 5 height 5
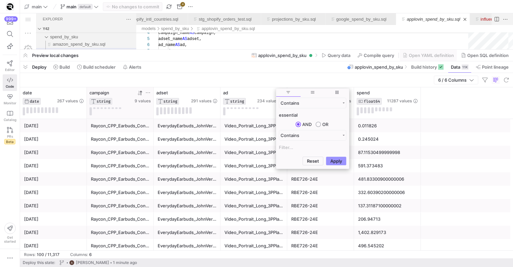
type input "essential"
click at [337, 162] on button "Apply" at bounding box center [336, 161] width 20 height 9
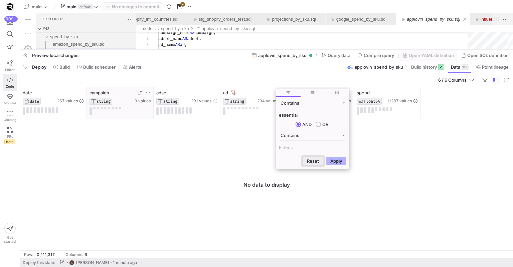
click at [310, 157] on button "Reset" at bounding box center [312, 161] width 21 height 9
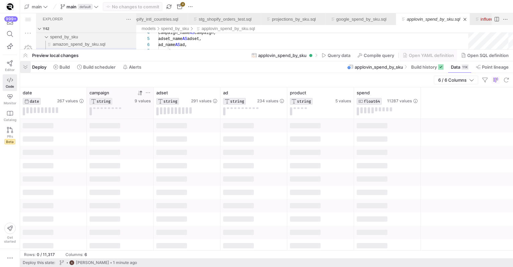
click at [28, 64] on span "button" at bounding box center [25, 66] width 11 height 11
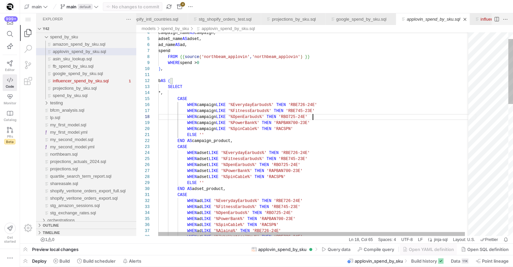
scroll to position [36, 162]
drag, startPoint x: 338, startPoint y: 115, endPoint x: 338, endPoint y: 111, distance: 4.0
paste textarea "OpenEarbuds%' THEN 'RBO725-24E' WHEN campaign LIKE '%PowerBank%' THEN 'RAPBAN70…"
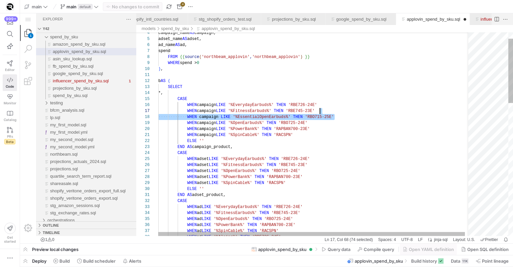
drag, startPoint x: 342, startPoint y: 116, endPoint x: 343, endPoint y: 110, distance: 6.7
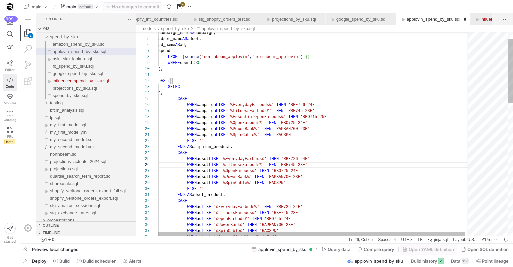
paste textarea "campaign LIKE '%EssentialOpenEarbuds%' THEN 'RBO715-25E' WHEN adset LIKE '%Open…"
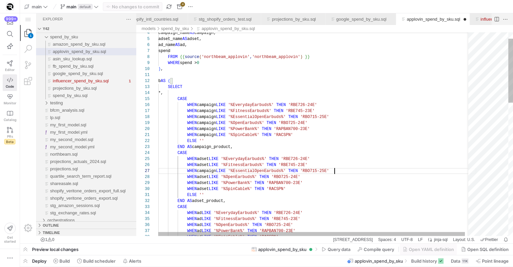
scroll to position [36, 176]
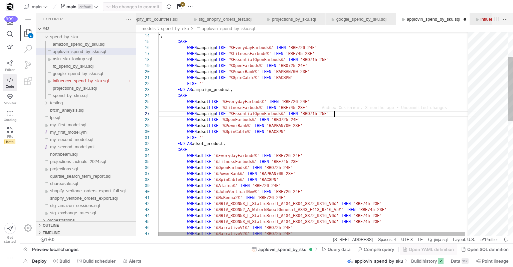
paste textarea "campaign LIKE '%EssentialOpenEarbuds%' THEN 'RBO715-25E' WHEN ad LIKE '%OpenEar…"
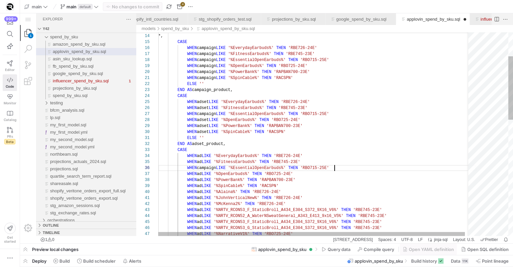
scroll to position [30, 176]
paste textarea "ad"
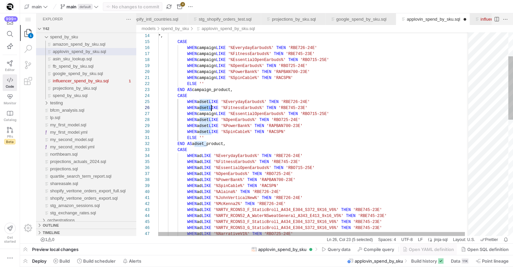
paste textarea "adset"
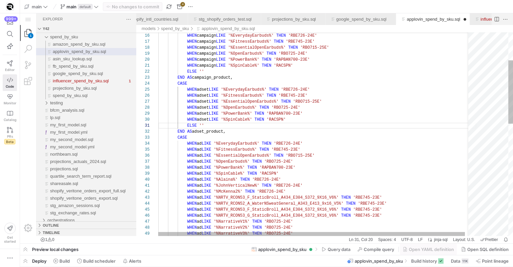
scroll to position [30, 82]
click at [241, 158] on div "CASE WHEN campaign LIKE '%EverydayEarbuds%' THEN 'RBE726-24E' WHEN campaign LIK…" at bounding box center [317, 270] width 318 height 654
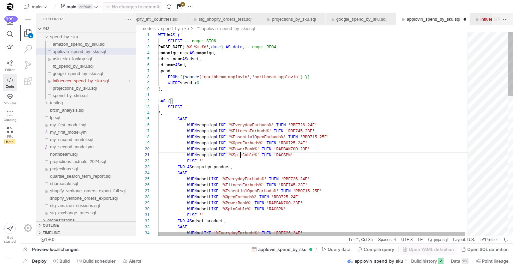
scroll to position [0, 82]
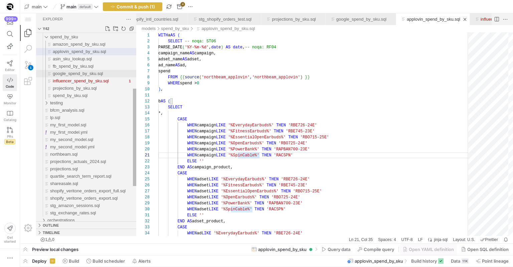
type textarea "WHEN campaign LIKE '%SpinCable%' THEN 'RACSPN' ELSE '' END AS campaign_product,…"
click at [94, 73] on span "google_spend_by_sku.sql" at bounding box center [78, 73] width 50 height 5
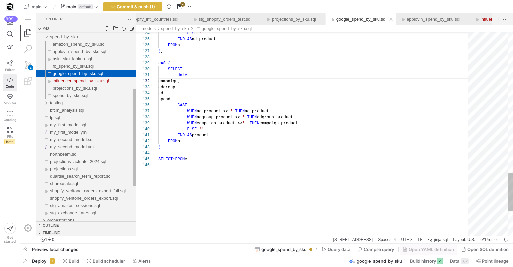
scroll to position [60, 41]
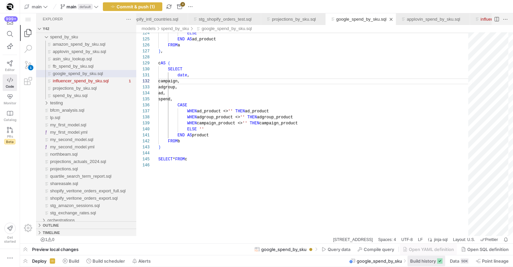
click at [421, 259] on span "Build history" at bounding box center [423, 261] width 26 height 5
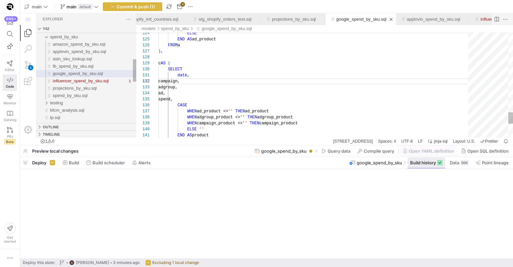
scroll to position [6, 41]
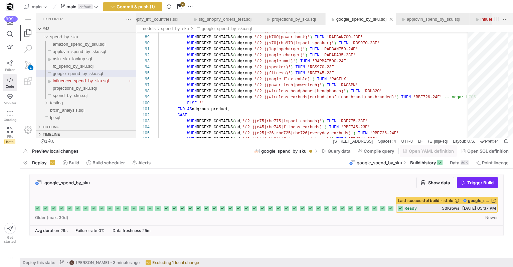
click at [477, 184] on span "Trigger Build" at bounding box center [480, 182] width 26 height 5
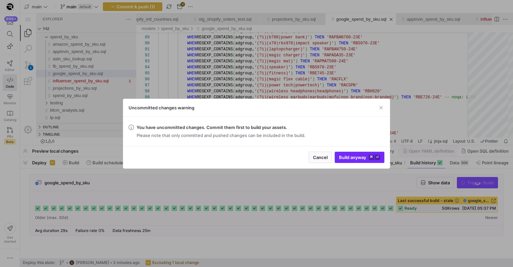
click at [351, 156] on span "Build anyway ⌘ ⏎" at bounding box center [359, 157] width 41 height 5
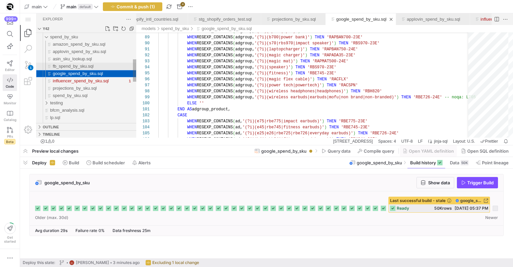
click at [73, 65] on span "fb_spend_by_sku.sql" at bounding box center [73, 66] width 41 height 5
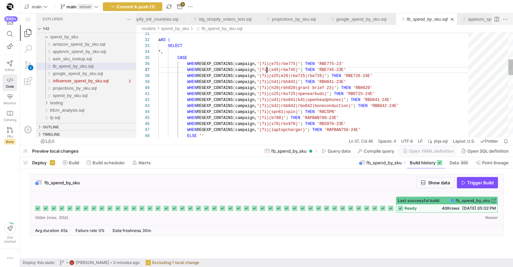
scroll to position [36, 108]
click at [267, 72] on div "WHEN REGEXP_CONTAINS ( campaign, '(?i)(spn61|spin)' ) THEN 'RACSPN' WHEN REGEXP…" at bounding box center [315, 204] width 314 height 706
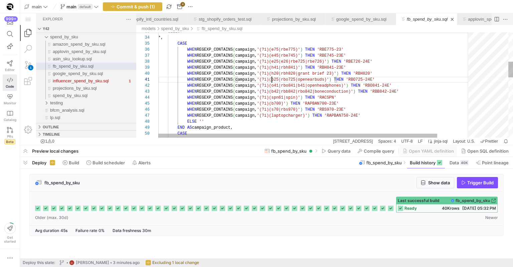
click at [272, 81] on div "WHEN REGEXP_CONTAINS ( campaign, '(?i)(spn61|spin)' ) THEN 'RACSPN' WHEN REGEXP…" at bounding box center [332, 189] width 349 height 706
click at [277, 81] on div "WHEN REGEXP_CONTAINS ( campaign, '(?i)(spn61|spin)' ) THEN 'RACSPN' WHEN REGEXP…" at bounding box center [332, 189] width 349 height 706
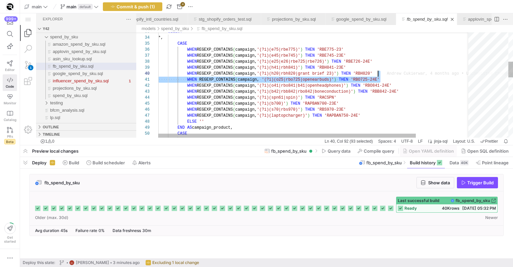
drag, startPoint x: 399, startPoint y: 77, endPoint x: 400, endPoint y: 74, distance: 3.6
click at [400, 74] on div "WHEN REGEXP_CONTAINS ( campaign, '(?i)(spn61|spin)' ) THEN 'RACSPN' WHEN REGEXP…" at bounding box center [347, 189] width 378 height 706
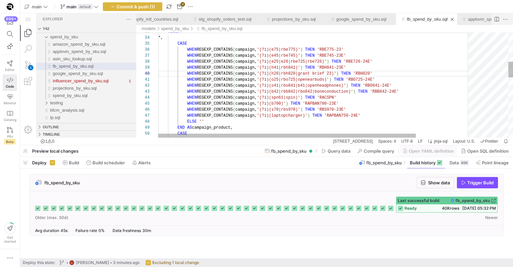
scroll to position [0, 29]
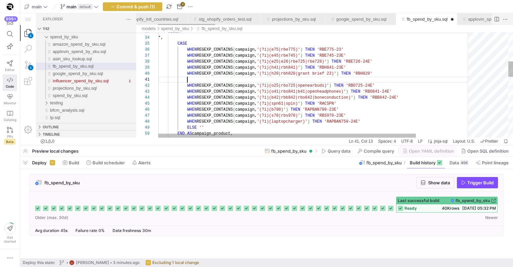
paste textarea "WHEN REGEXP_CONTAINS(campaign, '(?i)(o25|rbo725|openearbuds)') THEN 'RBO725-24E'"
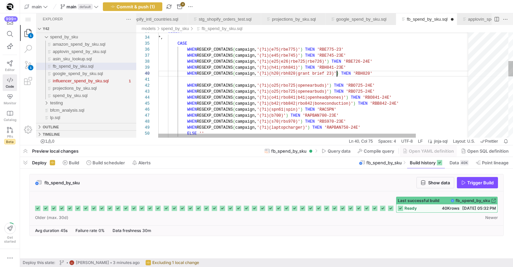
click at [337, 75] on div "WHEN REGEXP_CONTAINS ( campaign, '(?i)(spn61|spin)' ) THEN 'RACSPN' WHEN REGEXP…" at bounding box center [347, 195] width 378 height 718
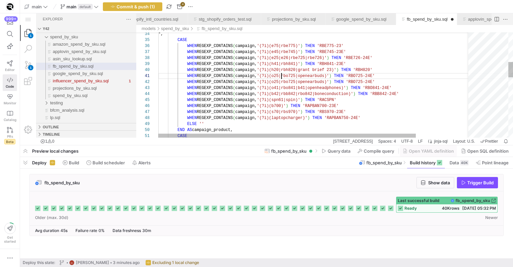
drag, startPoint x: 282, startPoint y: 76, endPoint x: 289, endPoint y: 76, distance: 6.7
click at [282, 76] on div "WHEN REGEXP_CONTAINS ( campaign, '(?i)(spn61|spin)' ) THEN 'RACSPN' WHEN REGEXP…" at bounding box center [347, 189] width 378 height 712
click at [304, 82] on div "WHEN REGEXP_CONTAINS ( campaign, '(?i)(spn61|spin)' ) THEN 'RACSPN' WHEN REGEXP…" at bounding box center [347, 189] width 378 height 712
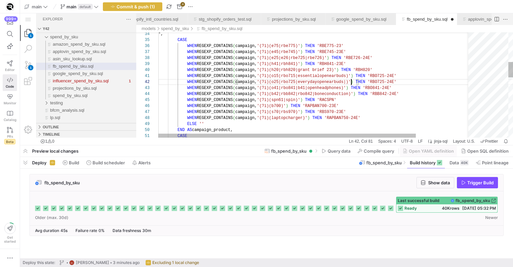
paste textarea "openearbuds"
click at [342, 102] on div "WHEN REGEXP_CONTAINS ( campaign, '(?i)(spn61|spin)' ) THEN 'RACSPN' WHEN REGEXP…" at bounding box center [347, 189] width 378 height 712
click at [386, 73] on div "WHEN REGEXP_CONTAINS ( campaign, '(?i)(spn61|spin)' ) THEN 'RACSPN' WHEN REGEXP…" at bounding box center [347, 189] width 378 height 712
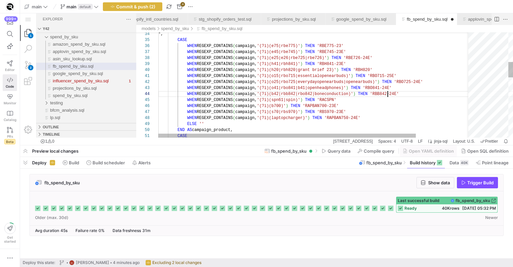
click at [386, 94] on div "WHEN REGEXP_CONTAINS ( campaign, '(?i)(spn61|spin)' ) THEN 'RACSPN' WHEN REGEXP…" at bounding box center [347, 189] width 378 height 712
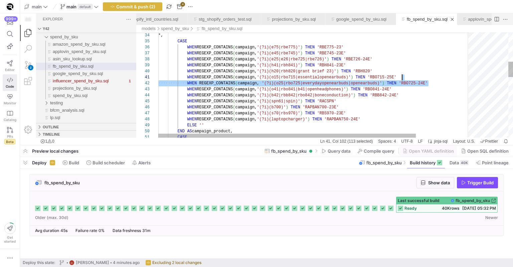
scroll to position [54, 220]
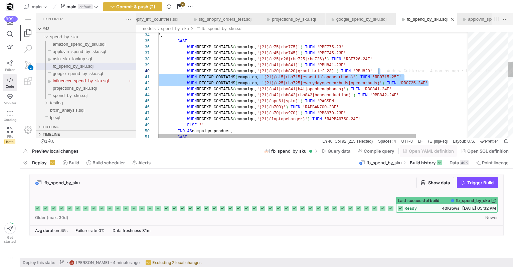
drag, startPoint x: 437, startPoint y: 82, endPoint x: 437, endPoint y: 72, distance: 10.0
click at [426, 96] on div "WHEN REGEXP_CONTAINS ( campaign, '(?i)(spn61|spin)' ) THEN 'RACSPN' WHEN REGEXP…" at bounding box center [347, 190] width 378 height 712
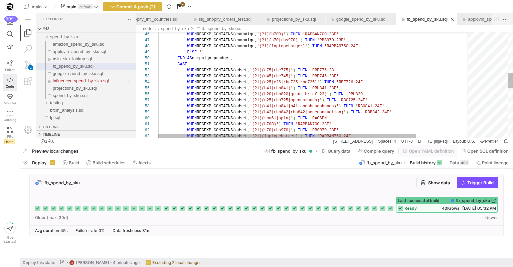
scroll to position [30, 212]
click at [398, 97] on div "WHEN REGEXP_CONTAINS ( campaign, '(?i)(b700)' ) THEN 'RAPBAN700-23E' WHEN REGEX…" at bounding box center [347, 117] width 378 height 712
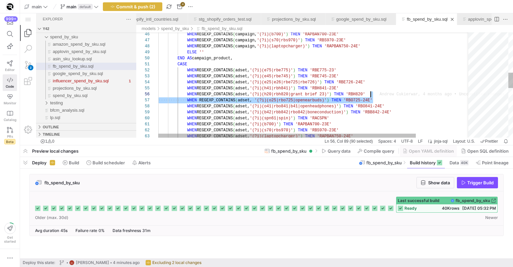
drag, startPoint x: 394, startPoint y: 100, endPoint x: 395, endPoint y: 95, distance: 5.1
paste textarea "5|rbe745)') THEN 'RBE745-23E' WHEN REGEXP_CONTAINS(adset, '(?i)(e25|e26|rbe725|…"
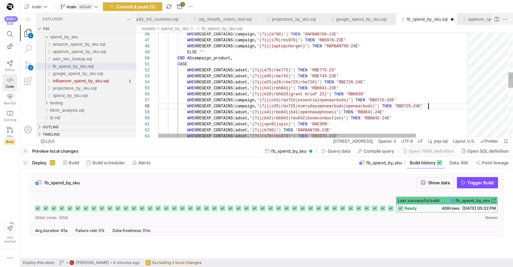
scroll to position [30, 270]
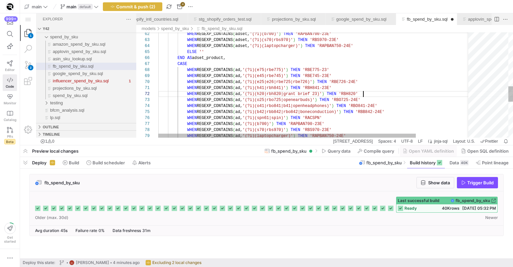
click at [383, 95] on div "WHEN REGEXP_CONTAINS ( adset, '(?i)(b700)' ) THEN 'RAPBAN700-23E' WHEN REGEXP_C…" at bounding box center [347, 24] width 378 height 718
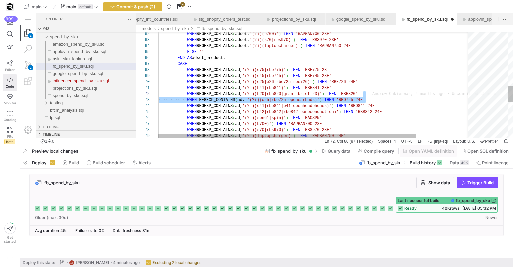
drag, startPoint x: 382, startPoint y: 100, endPoint x: 382, endPoint y: 96, distance: 4.1
paste textarea "campaign, '(?i)(o15|rbo715|essentialopenearbuds)') THEN 'RBO715-25E' WHEN REGEX…"
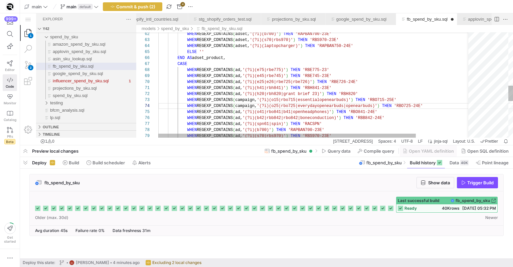
click at [241, 95] on div "WHEN REGEXP_CONTAINS ( adset, '(?i)(b700)' ) THEN 'RAPBAN700-23E' WHEN REGEXP_C…" at bounding box center [347, 27] width 378 height 724
click at [241, 101] on div "WHEN REGEXP_CONTAINS ( adset, '(?i)(b700)' ) THEN 'RAPBAN700-23E' WHEN REGEXP_C…" at bounding box center [347, 27] width 378 height 724
paste textarea "ad"
click at [240, 106] on div "WHEN REGEXP_CONTAINS ( adset, '(?i)(b700)' ) THEN 'RAPBAN700-23E' WHEN REGEXP_C…" at bounding box center [347, 27] width 378 height 724
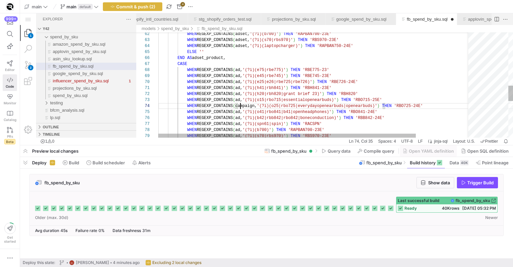
scroll to position [18, 84]
paste textarea "ad"
click at [246, 91] on div "WHEN REGEXP_CONTAINS ( adset, '(?i)(b700)' ) THEN 'RAPBAN700-23E' WHEN REGEXP_C…" at bounding box center [347, 27] width 378 height 724
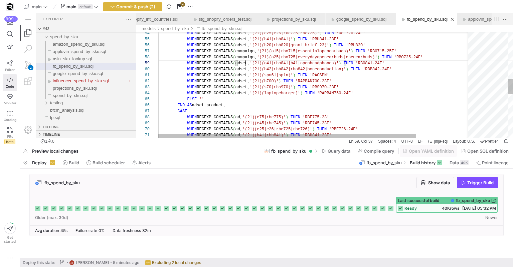
click at [244, 63] on div "WHEN REGEXP_CONTAINS ( adset, '(?i)(b700)' ) THEN 'RAPBAN700-23E' WHEN REGEXP_C…" at bounding box center [347, 74] width 378 height 724
click at [243, 51] on div "WHEN REGEXP_CONTAINS ( adset, '(?i)(b700)' ) THEN 'RAPBAN700-23E' WHEN REGEXP_C…" at bounding box center [347, 74] width 378 height 724
paste textarea "adset"
click at [243, 59] on div "WHEN REGEXP_CONTAINS ( adset, '(?i)(b700)' ) THEN 'RAPBAN700-23E' WHEN REGEXP_C…" at bounding box center [347, 74] width 378 height 724
paste textarea "5|rbe775)') THEN 'RBE775-23' WHEN REGEXP_CONTAINS(adset, '(?i)(e45|rbe745)') TH…"
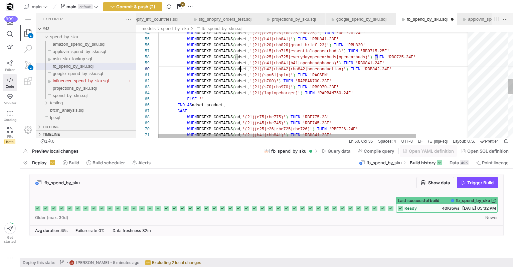
click at [241, 69] on div "WHEN REGEXP_CONTAINS ( adset, '(?i)(b700)' ) THEN 'RAPBAN700-23E' WHEN REGEXP_C…" at bounding box center [347, 74] width 378 height 724
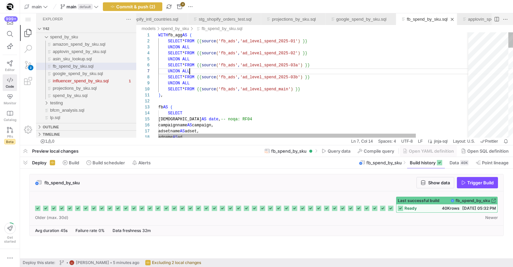
type textarea "WITH fb_agg AS ( SELECT * FROM {{ source('fb_ads', 'ad_level_spend_2025-01') }}…"
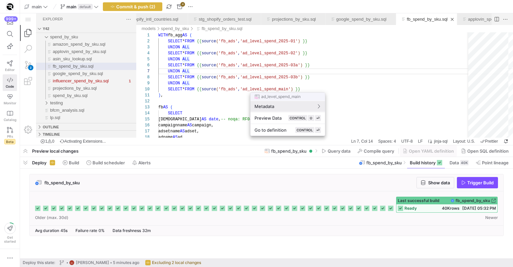
click at [125, 8] on div at bounding box center [256, 133] width 513 height 267
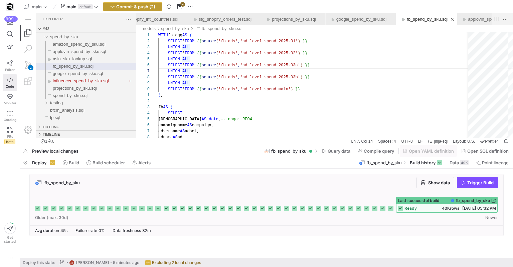
click at [116, 7] on span "Commit & push (2)" at bounding box center [135, 6] width 39 height 5
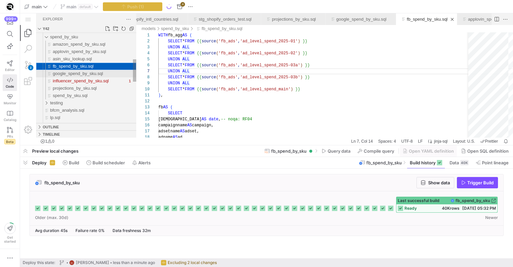
click at [82, 75] on span "google_spend_by_sku.sql" at bounding box center [78, 73] width 50 height 5
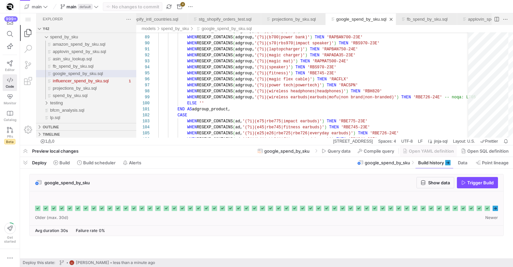
click at [498, 211] on div at bounding box center [266, 209] width 473 height 34
click at [495, 211] on icon at bounding box center [494, 208] width 5 height 5
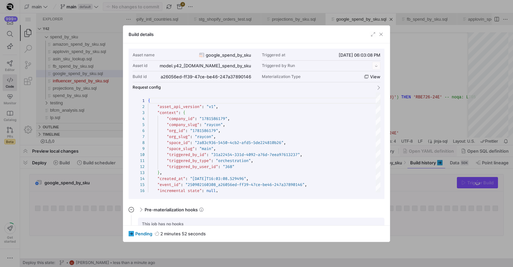
scroll to position [60, 0]
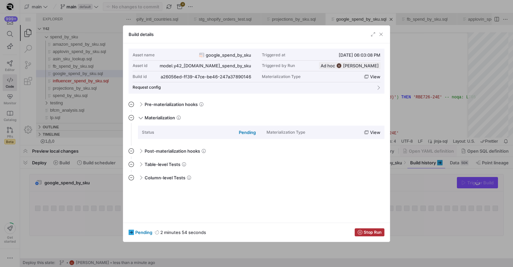
click at [397, 145] on div at bounding box center [256, 133] width 513 height 267
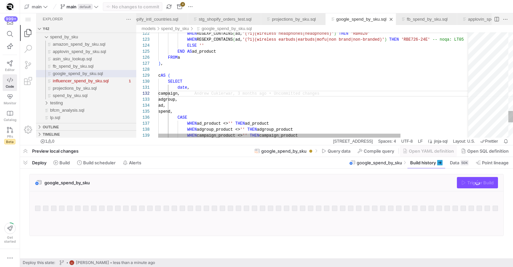
scroll to position [60, 41]
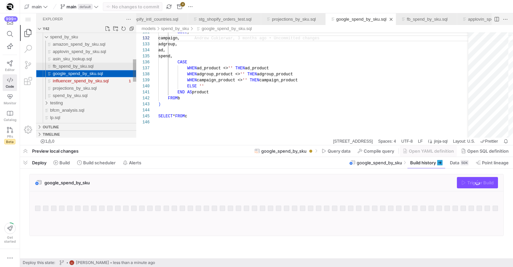
click at [59, 64] on span "fb_spend_by_sku.sql" at bounding box center [73, 66] width 41 height 5
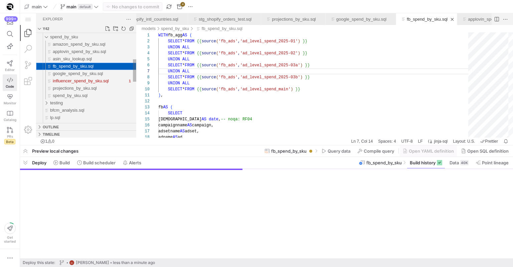
scroll to position [60, 31]
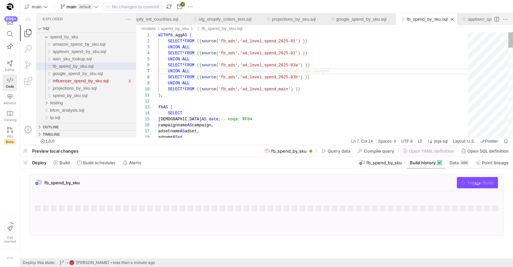
type textarea "), fb AS ( SELECT datestart AS date, -- noqa: RF04 campaignname AS campaign, ad…"
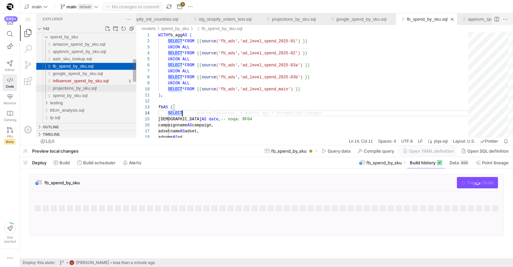
click at [82, 85] on div "projections_by_sku.sql" at bounding box center [94, 88] width 83 height 7
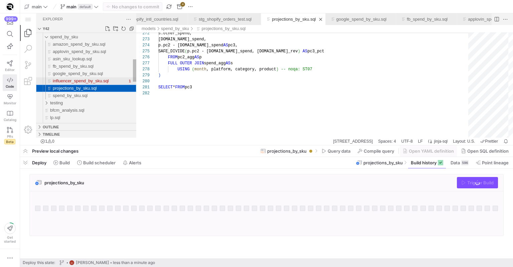
click at [82, 79] on span "influencer_spend_by_sku.sql" at bounding box center [81, 80] width 56 height 5
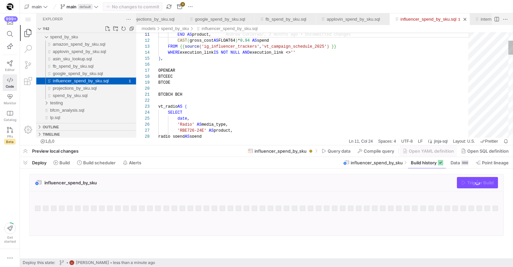
scroll to position [60, 55]
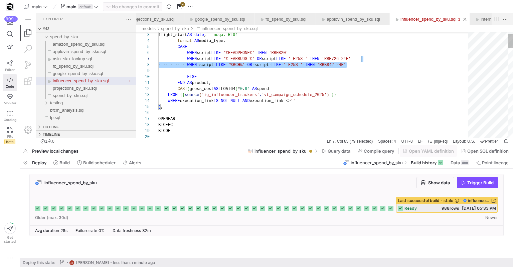
scroll to position [36, 202]
drag, startPoint x: 366, startPoint y: 62, endPoint x: 376, endPoint y: 58, distance: 10.5
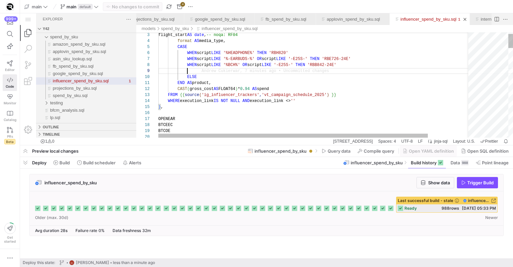
paste textarea "WHEN script LIKE '%BCH%' OR script LIKE '-E25S-' THEN 'RBB842-24E'"
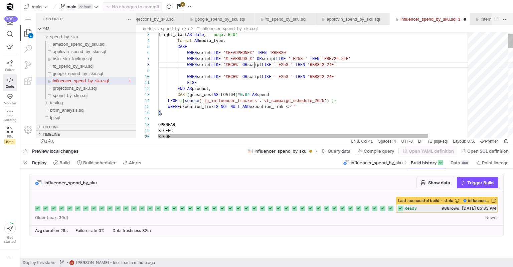
drag, startPoint x: 247, startPoint y: 64, endPoint x: 305, endPoint y: 66, distance: 58.4
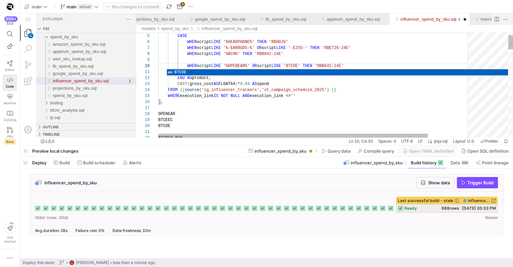
scroll to position [48, 29]
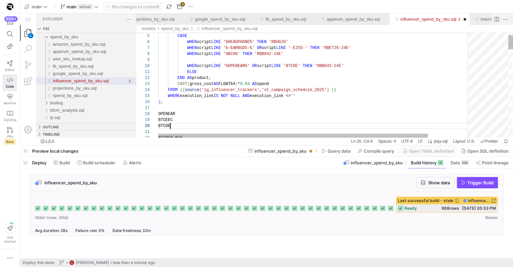
scroll to position [48, 14]
drag, startPoint x: 198, startPoint y: 127, endPoint x: 200, endPoint y: 121, distance: 6.4
drag, startPoint x: 192, startPoint y: 132, endPoint x: 191, endPoint y: 127, distance: 5.7
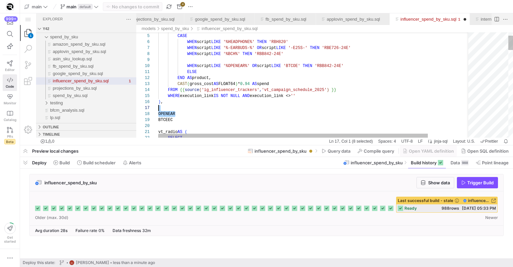
drag, startPoint x: 188, startPoint y: 112, endPoint x: 189, endPoint y: 107, distance: 4.7
type textarea "ELSE END AS product, CAST(gross_cost AS FLOAT64) * 0.94 AS spend FROM {{ source…"
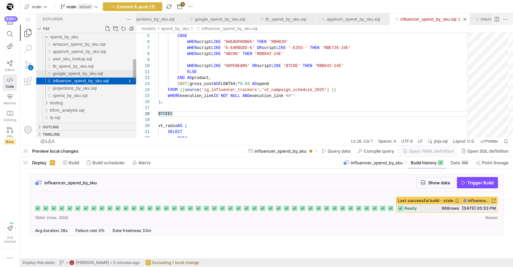
click at [97, 75] on span "google_spend_by_sku.sql" at bounding box center [78, 73] width 50 height 5
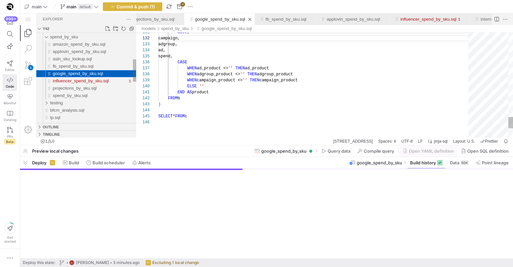
scroll to position [60, 41]
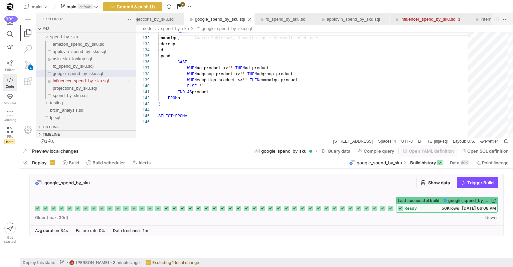
click at [441, 207] on span "50K rows" at bounding box center [450, 208] width 18 height 5
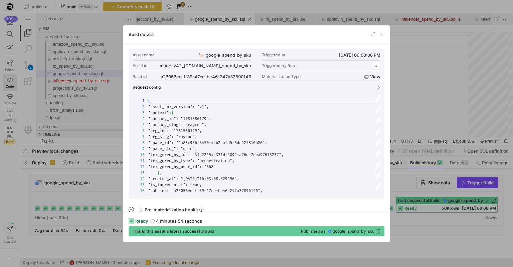
scroll to position [60, 0]
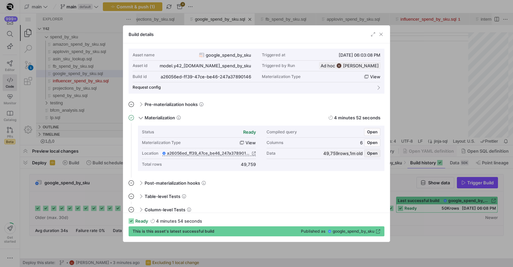
click at [366, 154] on span "button" at bounding box center [372, 153] width 16 height 7
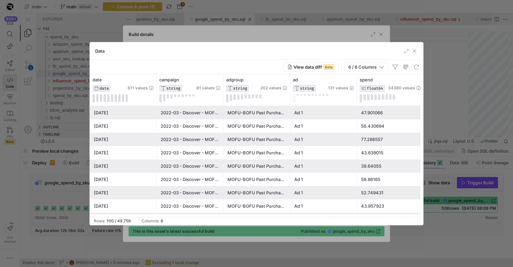
scroll to position [0, 70]
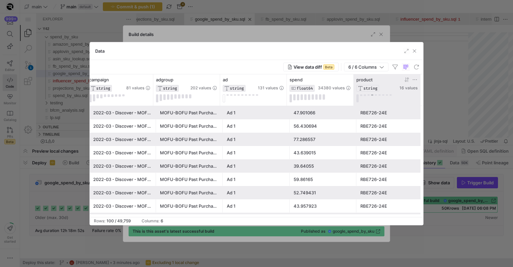
click at [372, 95] on button at bounding box center [372, 95] width 2 height 2
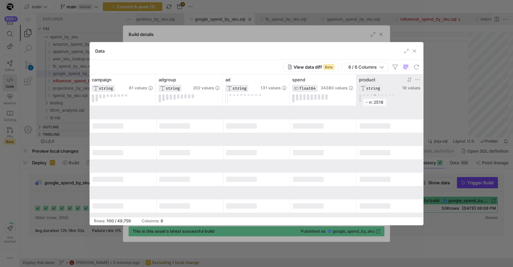
click at [375, 95] on button at bounding box center [374, 95] width 2 height 2
click at [414, 48] on span "button" at bounding box center [414, 51] width 7 height 7
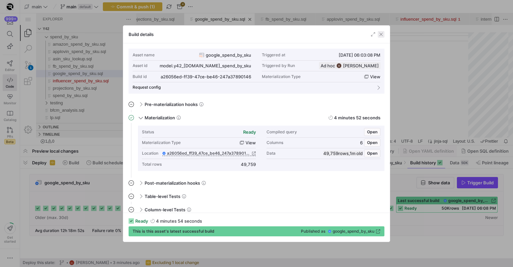
click at [381, 36] on span "button" at bounding box center [380, 34] width 7 height 7
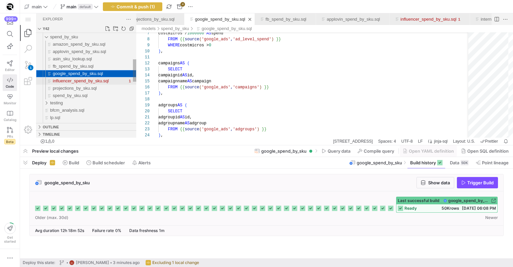
click at [55, 78] on span "influencer_spend_by_sku.sql" at bounding box center [81, 80] width 56 height 5
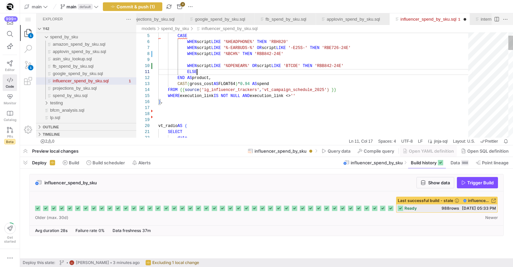
scroll to position [0, 39]
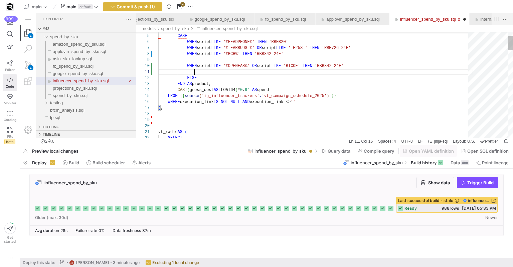
paste textarea "BTCEEC"
drag, startPoint x: 366, startPoint y: 47, endPoint x: 332, endPoint y: 47, distance: 34.4
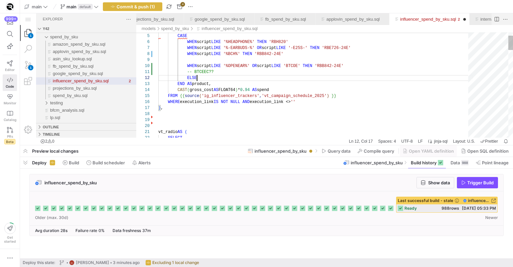
paste textarea "'RBE726-24E'"
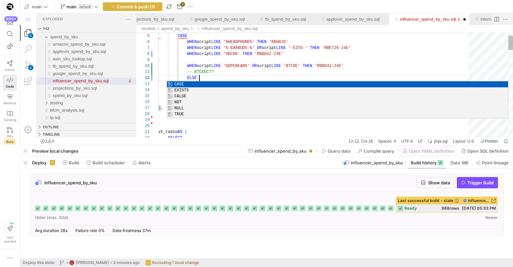
paste textarea "'RBE726-24E'"
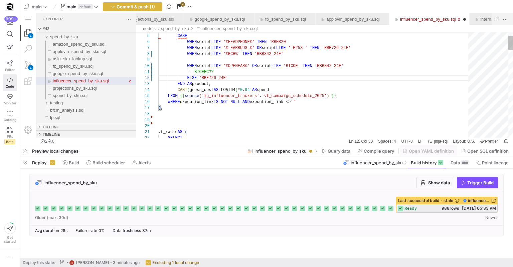
scroll to position [54, 101]
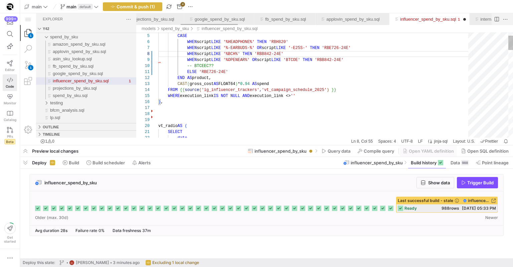
scroll to position [6, 55]
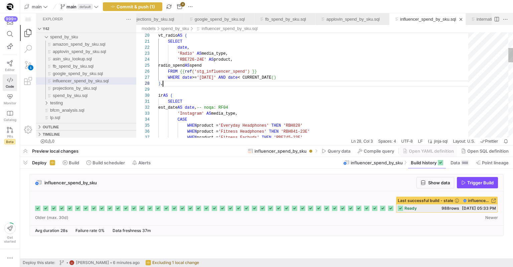
scroll to position [42, 5]
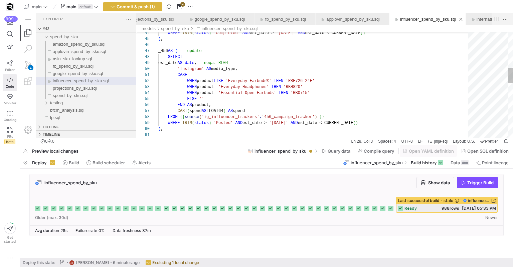
click at [313, 93] on div "WHEN product = 'Everyday Headphones' THEN 'RBH820' WHEN product = 'Essential Op…" at bounding box center [315, 155] width 314 height 766
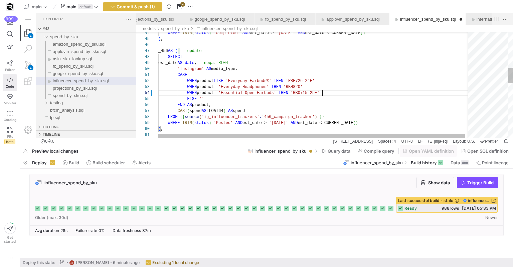
scroll to position [6, 162]
click at [359, 79] on div "WHEN product = 'Everyday Headphones' THEN 'RBH820' WHEN product = 'Essential Op…" at bounding box center [317, 155] width 318 height 766
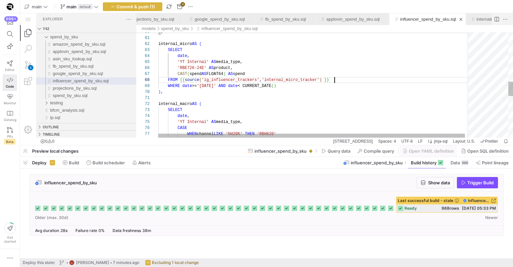
scroll to position [42, 176]
click at [359, 79] on div ") , internal_micro AS ( SELECT date , 'YT Internal' AS media_type, 'RBE726-24E'…" at bounding box center [317, 58] width 318 height 766
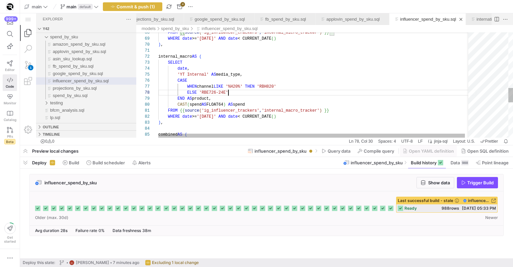
scroll to position [42, 70]
click at [349, 92] on div "FROM {{ source ( 'ig_influencer_trackers' , 'internal_micro_tracker' ) }} WHERE…" at bounding box center [317, 10] width 318 height 766
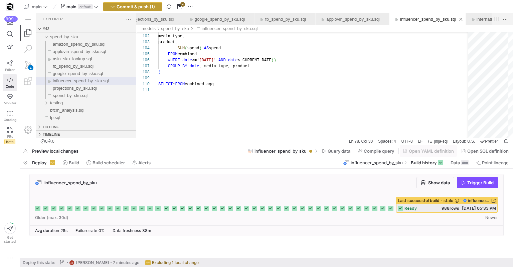
type textarea "internal_macro AS ( SELECT date, 'YT Internal' AS media_type, CASE WHEN channel…"
click at [119, 7] on span "Commit & push (1)" at bounding box center [135, 6] width 38 height 5
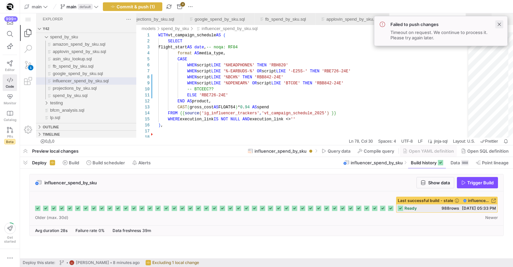
click at [496, 25] on span at bounding box center [499, 24] width 8 height 8
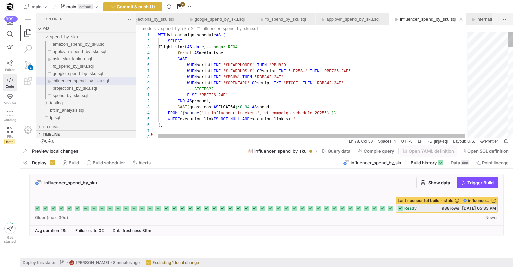
scroll to position [48, 195]
drag, startPoint x: 333, startPoint y: 85, endPoint x: 351, endPoint y: 83, distance: 18.7
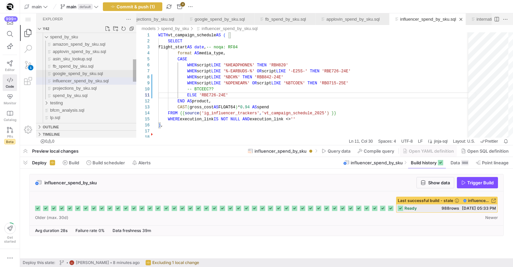
type textarea "ELSE 'RBE726-24E' END AS product, CAST(gross_cost AS FLOAT64) * 0.94 AS spend F…"
click at [88, 76] on span "google_spend_by_sku.sql" at bounding box center [78, 73] width 50 height 5
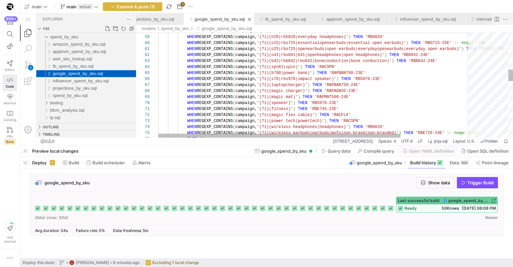
scroll to position [60, 41]
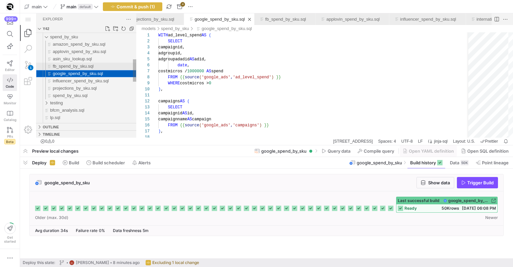
click at [90, 66] on span "fb_spend_by_sku.sql" at bounding box center [73, 66] width 41 height 5
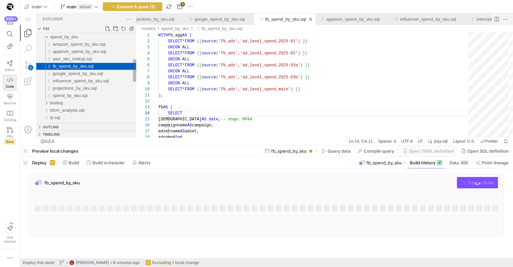
scroll to position [60, 24]
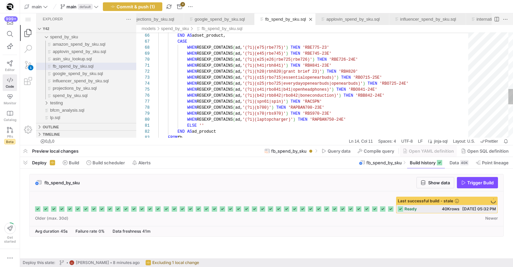
type textarea "N REGEXP_CONTAINS(ad, '(?i)(h20|rbh820|grant brief 23)') THEN 'RBH820' WHEN REG…"
click at [243, 104] on div "END AS ad_product FROM fb WHEN REGEXP_CONTAINS ( ad, '(?i)(laptopcharger)' ) TH…" at bounding box center [315, 4] width 314 height 724
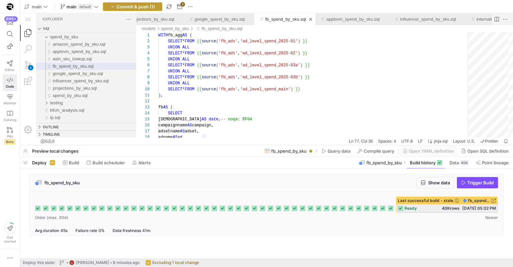
click at [132, 3] on span "button" at bounding box center [132, 7] width 59 height 8
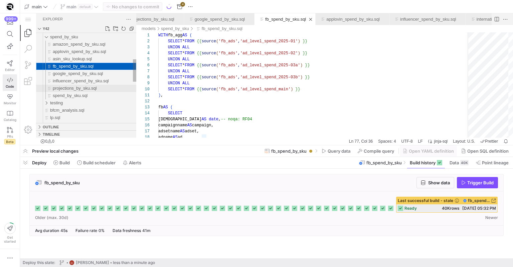
click at [97, 90] on span "projections_by_sku.sql" at bounding box center [75, 88] width 44 height 5
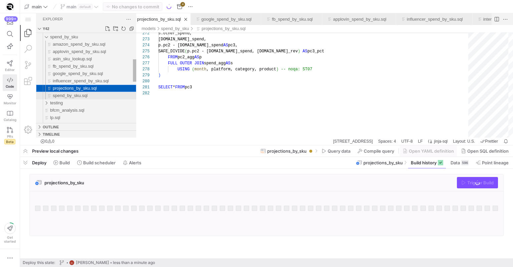
click at [90, 98] on div "spend_by_sku.sql" at bounding box center [94, 95] width 83 height 7
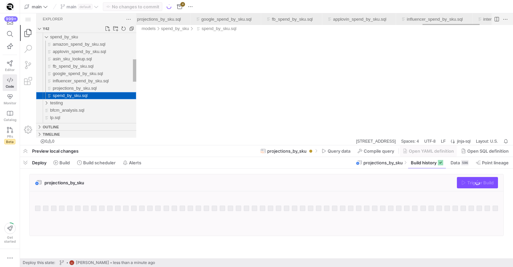
scroll to position [0, 1775]
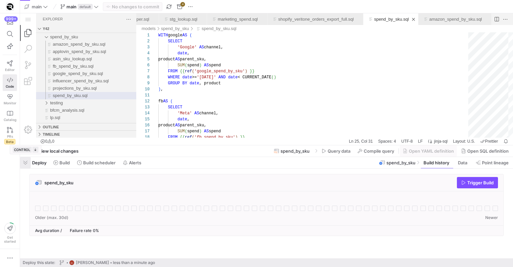
click at [28, 162] on span "button" at bounding box center [25, 162] width 11 height 11
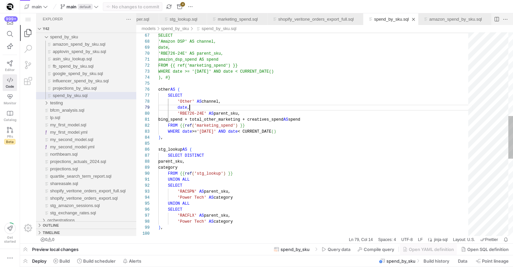
scroll to position [48, 31]
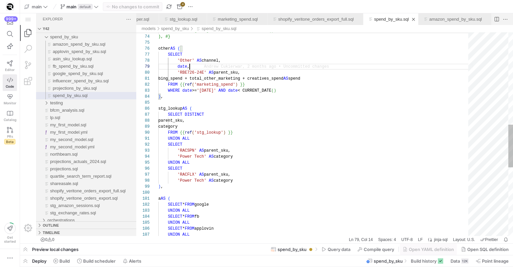
type textarea "bing_spend + total_other_marketing + creatives_spend AS spend FROM {{ ref('mark…"
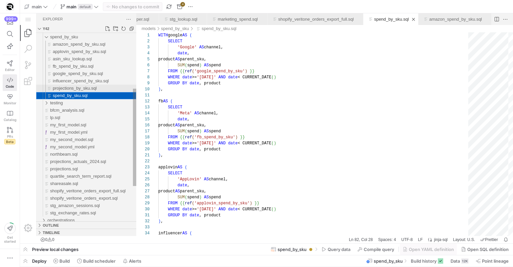
click at [97, 89] on span "projections_by_sku.sql" at bounding box center [75, 88] width 44 height 5
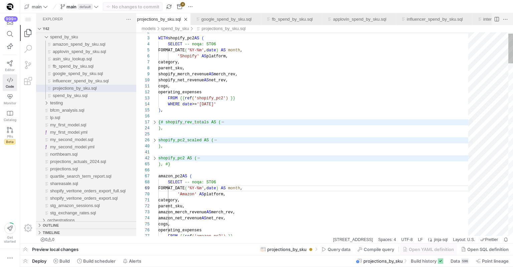
scroll to position [18, 19]
click at [157, 124] on div "projections_by_sku.sql" at bounding box center [154, 122] width 9 height 6
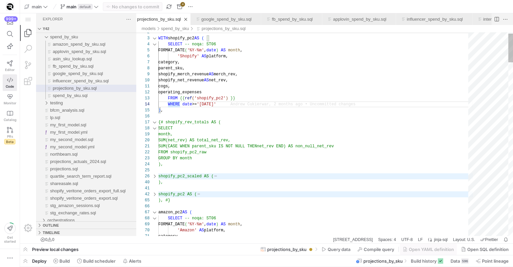
click at [157, 124] on div "projections_by_sku.sql" at bounding box center [154, 122] width 9 height 6
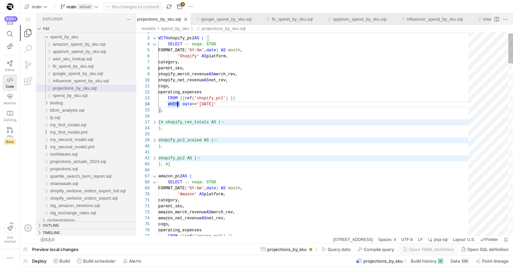
scroll to position [12, 22]
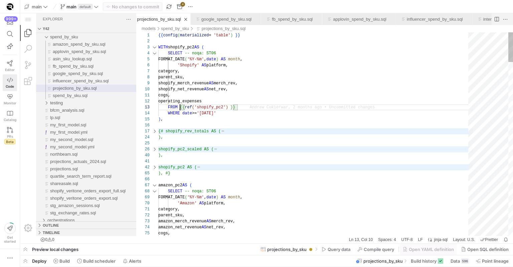
type textarea "{{ config(materialized = 'table') }} WITH shopify_pc2 AS ( SELECT -- noqa: ST06…"
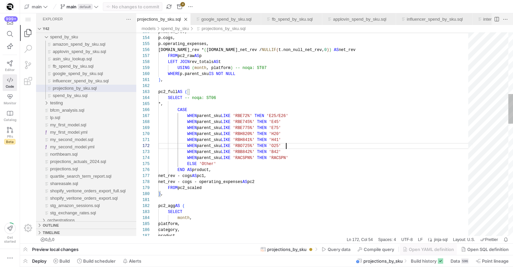
scroll to position [48, 128]
drag, startPoint x: 291, startPoint y: 147, endPoint x: 291, endPoint y: 141, distance: 6.3
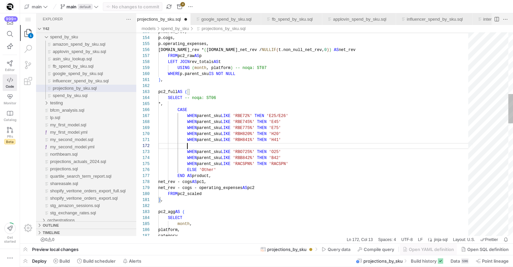
scroll to position [0, 128]
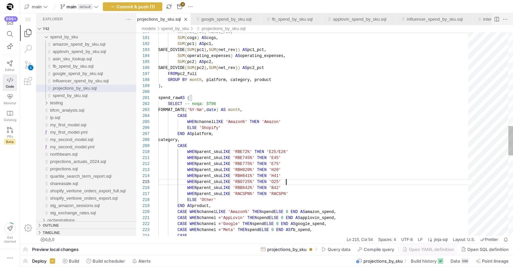
scroll to position [6, 128]
drag, startPoint x: 292, startPoint y: 180, endPoint x: 293, endPoint y: 176, distance: 4.5
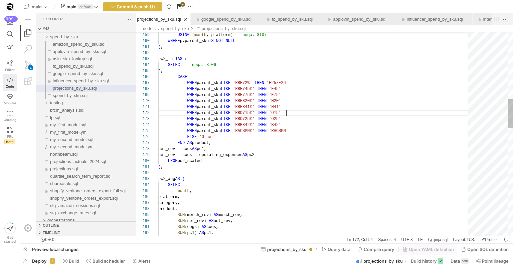
scroll to position [48, 128]
drag, startPoint x: 298, startPoint y: 111, endPoint x: 298, endPoint y: 107, distance: 3.7
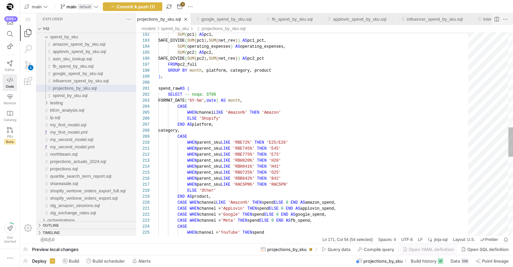
click at [290, 168] on div "SUM ( pc1 ) AS pc1, SAFE_DIVIDE ( SUM ( pc1 ) , SUM ( net_rev ) ) AS pc1_pct, S…" at bounding box center [315, 79] width 314 height 1405
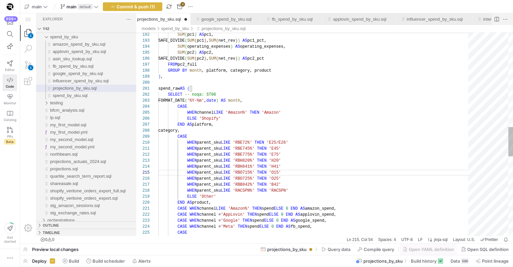
scroll to position [0, 128]
click at [294, 160] on div "SUM ( pc1 ) AS pc1, SAFE_DIVIDE ( SUM ( pc1 ) , SUM ( net_rev ) ) AS pc1_pct, S…" at bounding box center [315, 82] width 314 height 1411
click at [185, 169] on div "SUM ( pc1 ) AS pc1, SAFE_DIVIDE ( SUM ( pc1 ) , SUM ( net_rev ) ) AS pc1_pct, S…" at bounding box center [315, 82] width 314 height 1411
click at [185, 173] on div "SUM ( pc1 ) AS pc1, SAFE_DIVIDE ( SUM ( pc1 ) , SUM ( net_rev ) ) AS pc1_pct, S…" at bounding box center [315, 82] width 314 height 1411
click at [187, 168] on div "SUM ( pc1 ) AS pc1, SAFE_DIVIDE ( SUM ( pc1 ) , SUM ( net_rev ) ) AS pc1_pct, S…" at bounding box center [315, 82] width 314 height 1411
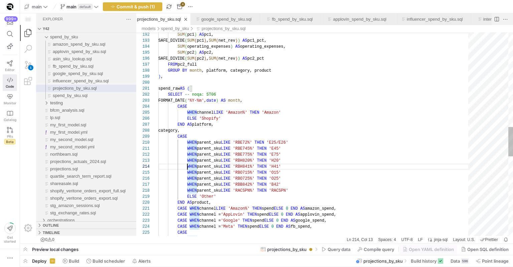
scroll to position [12, 29]
click at [187, 172] on div "SUM ( pc1 ) AS pc1, SAFE_DIVIDE ( SUM ( pc1 ) , SUM ( net_rev ) ) AS pc1_pct, S…" at bounding box center [315, 82] width 314 height 1411
click at [200, 174] on div "SUM ( pc1 ) AS pc1, SAFE_DIVIDE ( SUM ( pc1 ) , SUM ( net_rev ) ) AS pc1_pct, S…" at bounding box center [315, 82] width 314 height 1411
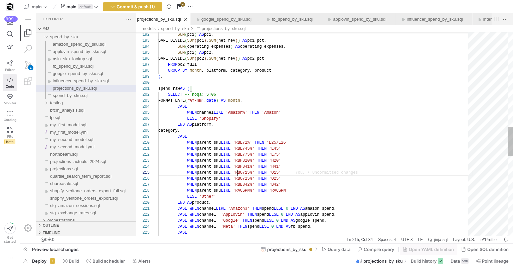
click at [238, 174] on div "SUM ( pc1 ) AS pc1, SAFE_DIVIDE ( SUM ( pc1 ) , SUM ( net_rev ) ) AS pc1_pct, S…" at bounding box center [315, 82] width 314 height 1411
click at [274, 175] on div "SUM ( pc1 ) AS pc1, SAFE_DIVIDE ( SUM ( pc1 ) , SUM ( net_rev ) ) AS pc1_pct, S…" at bounding box center [315, 82] width 314 height 1411
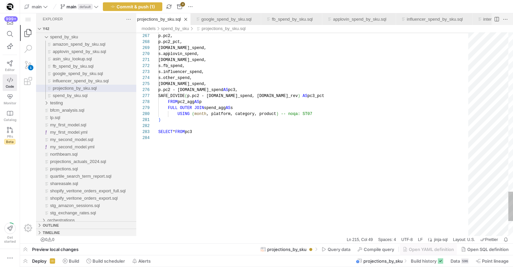
scroll to position [6, 0]
type textarea "SELECT * FROM pc3"
click at [138, 5] on span "Commit & push (1)" at bounding box center [135, 6] width 38 height 5
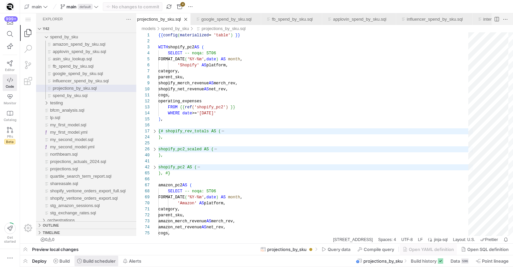
click at [0, 0] on span at bounding box center [0, 0] width 0 height 0
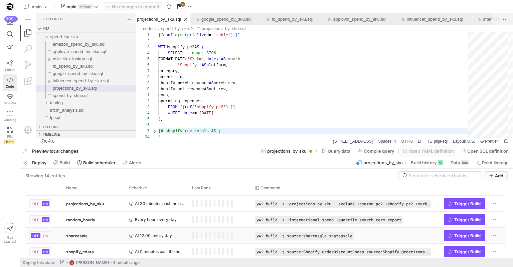
scroll to position [114, 0]
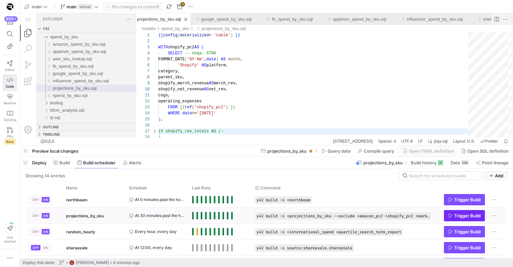
click at [449, 216] on icon "Press SPACE to select this row." at bounding box center [450, 216] width 5 height 5
click at [0, 0] on span "Build" at bounding box center [0, 0] width 0 height 0
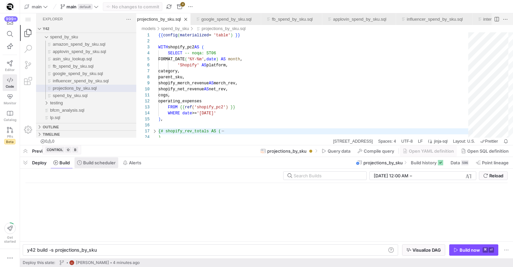
scroll to position [0, 69]
click at [0, 0] on span at bounding box center [0, 0] width 0 height 0
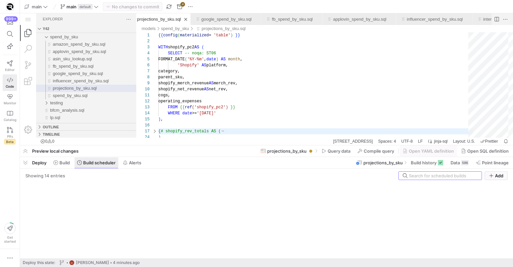
scroll to position [6, 0]
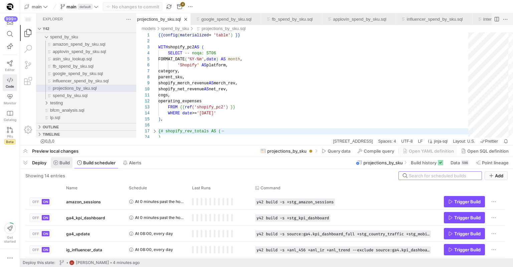
click at [0, 0] on span at bounding box center [0, 0] width 0 height 0
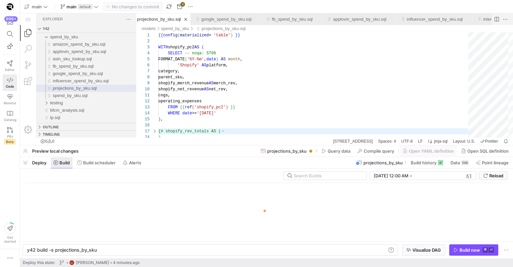
scroll to position [6, 0]
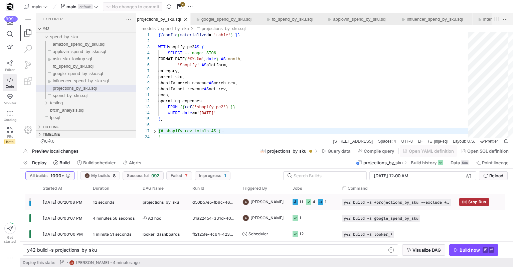
click at [294, 201] on icon "Press SPACE to select this row." at bounding box center [294, 202] width 5 height 5
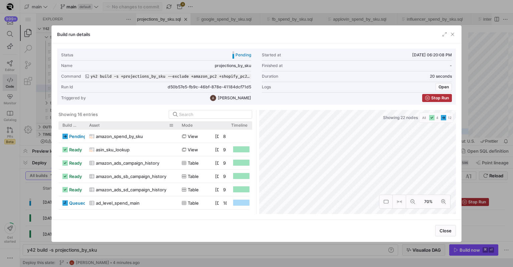
drag, startPoint x: 103, startPoint y: 125, endPoint x: 177, endPoint y: 121, distance: 74.2
click at [177, 121] on div at bounding box center [177, 125] width 3 height 8
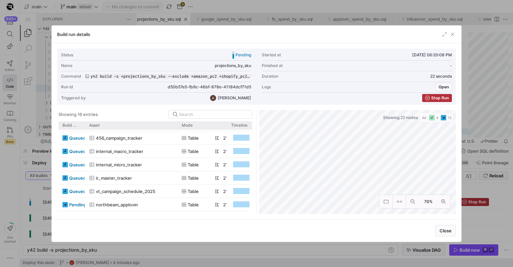
scroll to position [0, 0]
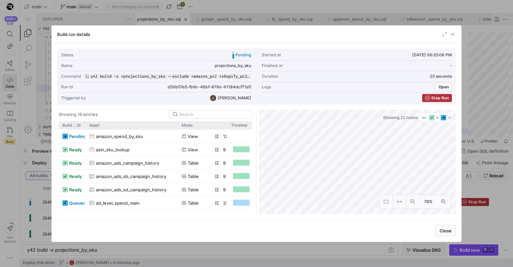
click at [71, 123] on span "Build status" at bounding box center [69, 125] width 14 height 5
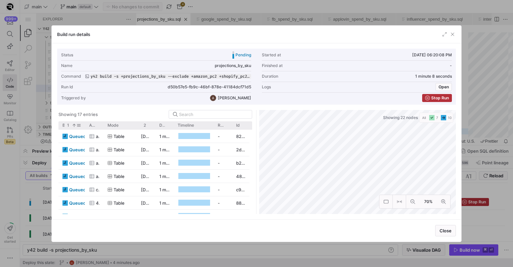
scroll to position [98, 0]
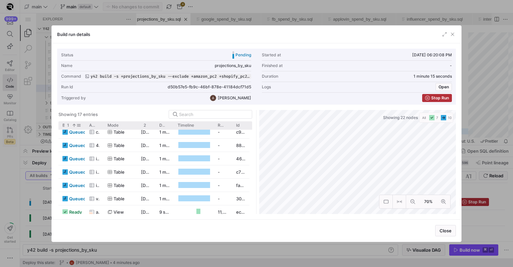
click at [13, 138] on div at bounding box center [256, 133] width 513 height 267
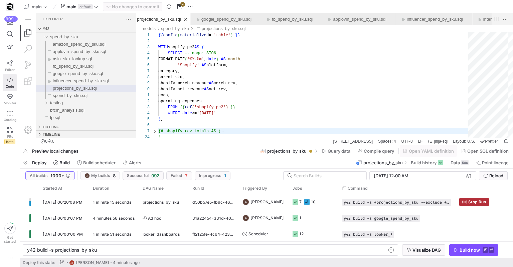
click at [13, 166] on div "999+ Editor Code Monitor Catalog PRs Beta Get started" at bounding box center [10, 133] width 20 height 267
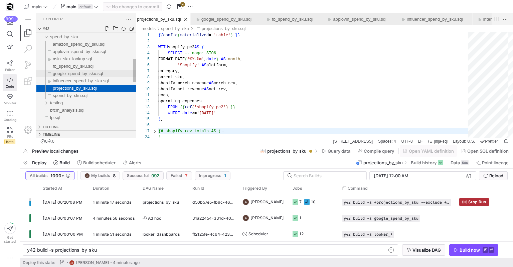
click at [85, 71] on span "google_spend_by_sku.sql" at bounding box center [78, 73] width 50 height 5
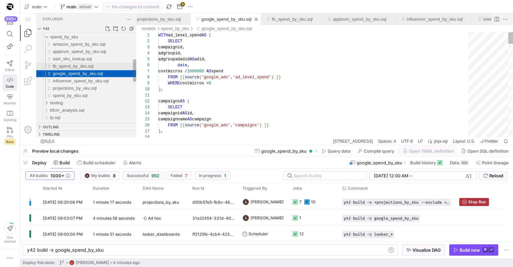
click at [87, 66] on span "fb_spend_by_sku.sql" at bounding box center [73, 66] width 41 height 5
type textarea "y42 build -s fb_spend_by_sku"
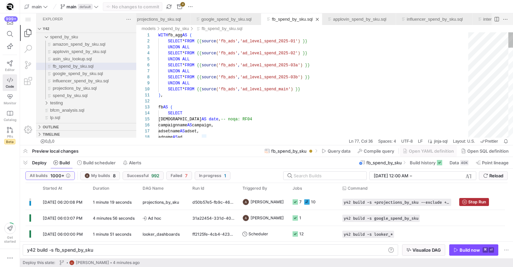
type textarea "), fb AS ( SELECT datestart AS date, -- noqa: RF04 campaignname AS campaign, ad…"
click at [146, 204] on span "projections_by_sku" at bounding box center [160, 203] width 36 height 16
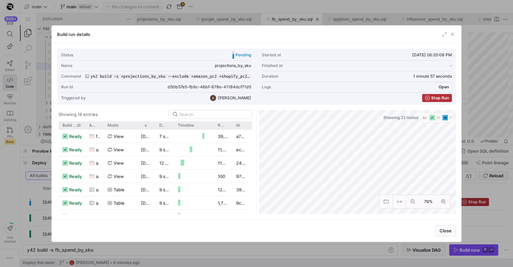
click at [64, 125] on span "Build status" at bounding box center [69, 125] width 14 height 5
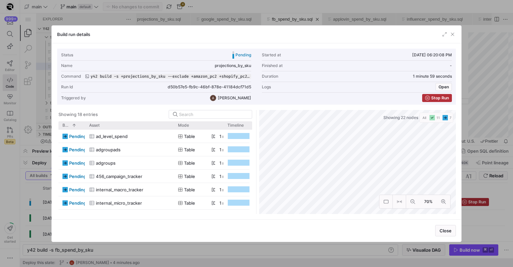
drag, startPoint x: 102, startPoint y: 125, endPoint x: 172, endPoint y: 129, distance: 69.9
click at [172, 129] on div "Build status 1 Asset Mode" at bounding box center [155, 167] width 194 height 93
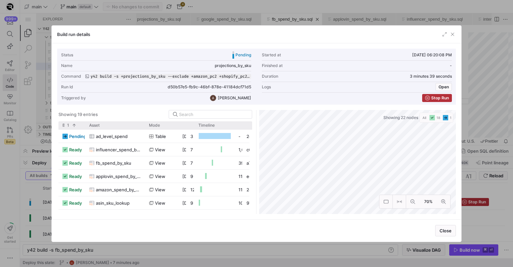
drag, startPoint x: 102, startPoint y: 126, endPoint x: 147, endPoint y: 118, distance: 45.3
click at [147, 118] on y42-list-view "Showing 19 entries Drag here to set row groups Drag here to set column labels B…" at bounding box center [155, 162] width 197 height 104
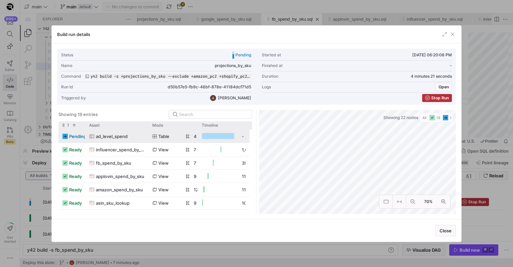
click at [106, 135] on span "ad_level_spend" at bounding box center [112, 136] width 32 height 13
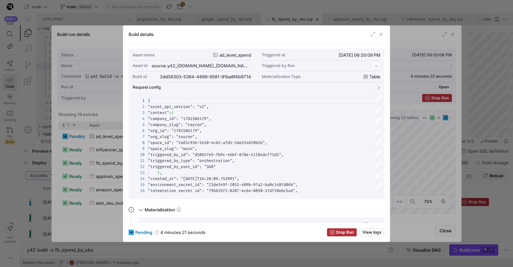
scroll to position [60, 0]
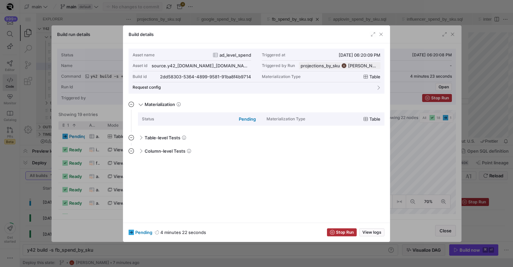
click at [106, 135] on div at bounding box center [256, 133] width 513 height 267
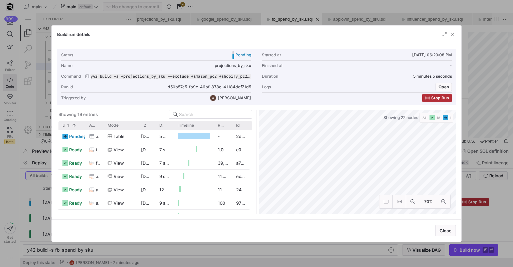
click at [6, 176] on div at bounding box center [256, 133] width 513 height 267
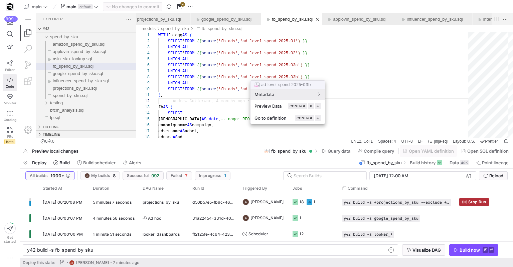
click at [80, 56] on div at bounding box center [256, 133] width 513 height 267
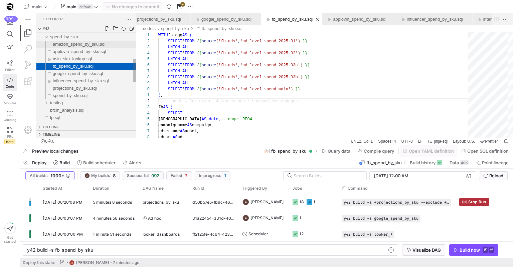
click at [77, 45] on span "amazon_spend_by_sku.sql" at bounding box center [79, 44] width 53 height 5
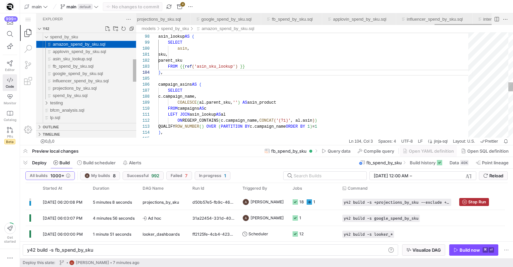
scroll to position [0, 1850]
type textarea "y42 build -s amazon_spend_by_sku"
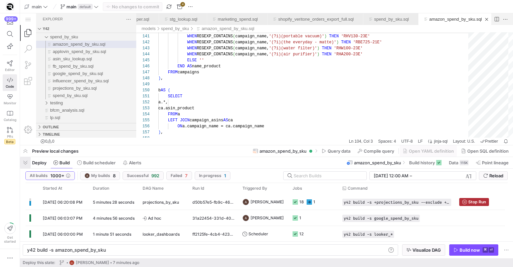
click at [23, 163] on span "button" at bounding box center [25, 162] width 11 height 11
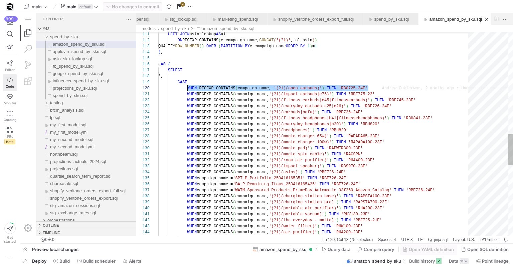
scroll to position [54, 29]
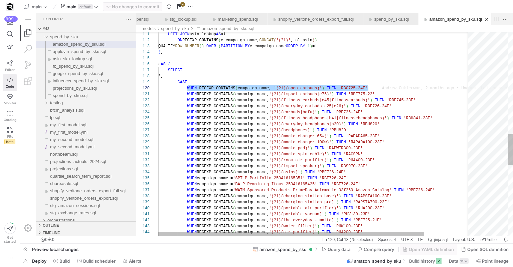
drag, startPoint x: 390, startPoint y: 87, endPoint x: 188, endPoint y: 89, distance: 202.2
click at [195, 82] on div "WHEN REGEXP_CONTAINS ( campaign_name, '(?i)(portable air purifier)' ) THEN 'RHA…" at bounding box center [341, 34] width 366 height 1327
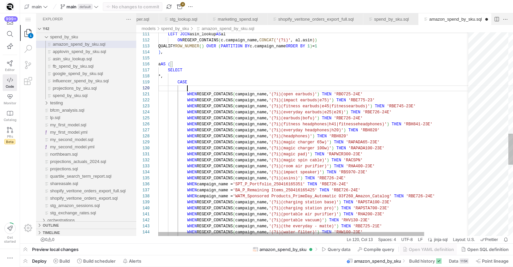
paste textarea "WHEN REGEXP_CONTAINS(campaign_name, '(?i)(open earbuds)') THEN 'RBO725-24E'"
click at [288, 89] on div "WHEN REGEXP_CONTAINS ( campaign_name, '(?i)(portable air purifier)' ) THEN 'RHA…" at bounding box center [341, 37] width 366 height 1333
click at [379, 88] on div "WHEN REGEXP_CONTAINS ( campaign_name, '(?i)(portable air purifier)' ) THEN 'RHA…" at bounding box center [341, 37] width 366 height 1333
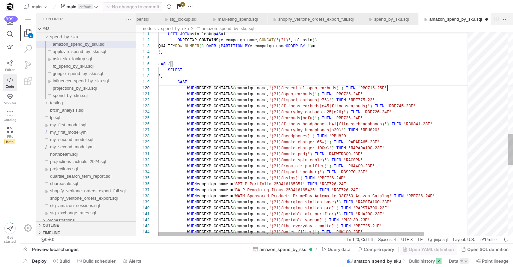
scroll to position [42, 24]
click at [368, 77] on div "WHEN REGEXP_CONTAINS ( campaign_name, '(?i)(portable air purifier)' ) THEN 'RHA…" at bounding box center [341, 37] width 366 height 1333
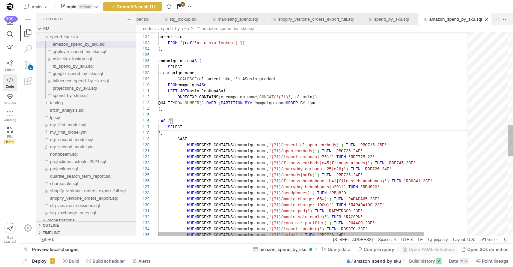
scroll to position [48, 122]
click at [285, 79] on div "COALESCE ( al.parent_sku, '' ) AS asin_product" at bounding box center [341, 79] width 366 height 6
click at [291, 79] on div "ON REGEXP_CONTAINS ( c.campaign_name, CONCAT ( '(?i)' , al.asin ) ) QUALIFY ROW…" at bounding box center [341, 94] width 366 height 1333
click at [285, 87] on div "ON REGEXP_CONTAINS ( c.campaign_name, CONCAT ( '(?i)' , al.asin ) ) QUALIFY ROW…" at bounding box center [341, 94] width 366 height 1333
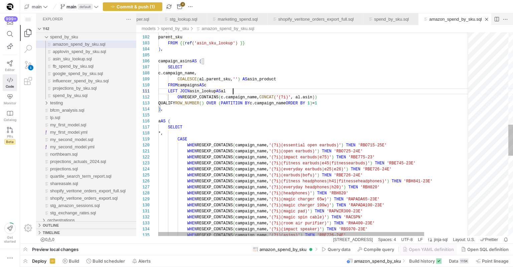
scroll to position [0, 75]
click at [284, 91] on div "ON REGEXP_CONTAINS ( c.campaign_name, CONCAT ( '(?i)' , al.asin ) ) QUALIFY ROW…" at bounding box center [341, 94] width 366 height 1333
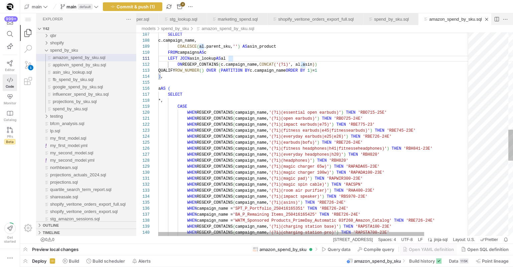
scroll to position [12, 46]
click at [205, 128] on div "SELECT c.campaign_name, COALESCE ( al.parent_sku, '' ) AS asin_product FROM cam…" at bounding box center [341, 61] width 366 height 1333
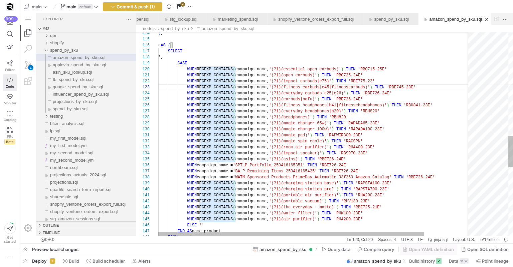
scroll to position [36, 46]
click at [204, 128] on div ") , a AS ( SELECT *, CASE WHEN REGEXP_CONTAINS ( campaign_name, '(?i)(essential…" at bounding box center [341, 18] width 366 height 1333
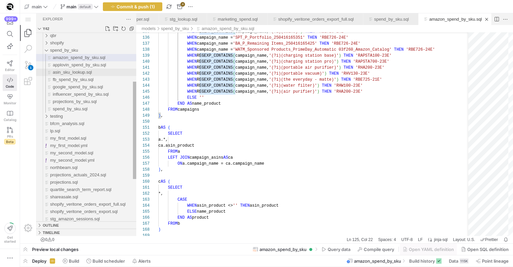
type textarea "WHEN REGEXP_CONTAINS(campaign_name, '(?i)(open earbuds)') THEN 'RBO725-24E' WHE…"
click at [76, 71] on span "asin_sku_lookup.sql" at bounding box center [72, 72] width 39 height 5
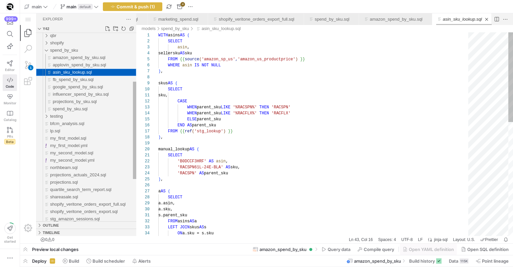
scroll to position [0, 1910]
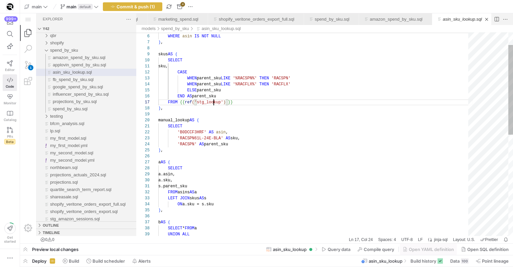
scroll to position [36, 55]
click at [214, 105] on div "FROM {{ source ( 'amazon_sp_us' , 'amazon_us_productprice' ) }} WHERE asin IS N…" at bounding box center [315, 234] width 314 height 462
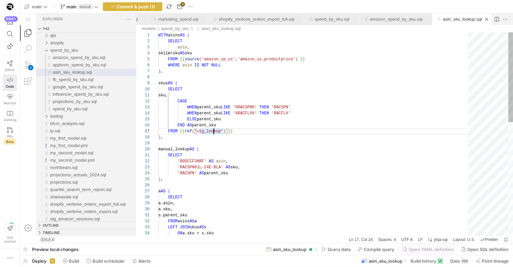
scroll to position [12, 55]
click at [214, 105] on div "FROM {{ source ( 'amazon_sp_us' , 'amazon_us_productprice' ) }} WHERE asin IS N…" at bounding box center [315, 263] width 314 height 462
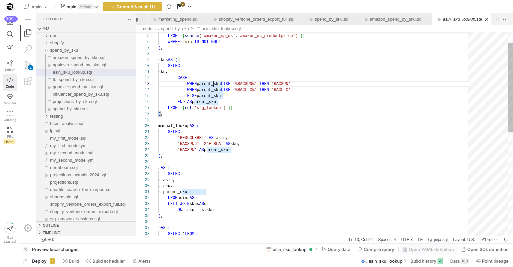
click at [228, 136] on div "FROM {{ source ( 'amazon_sp_us' , 'amazon_us_productprice' ) }} WHERE asin IS N…" at bounding box center [315, 240] width 314 height 462
click at [232, 128] on div "FROM {{ source ( 'amazon_sp_us' , 'amazon_us_productprice' ) }} WHERE asin IS N…" at bounding box center [315, 240] width 314 height 462
click at [233, 136] on div "FROM {{ source ( 'amazon_sp_us' , 'amazon_us_productprice' ) }} WHERE asin IS N…" at bounding box center [315, 240] width 314 height 462
click at [237, 139] on div "FROM {{ source ( 'amazon_sp_us' , 'amazon_us_productprice' ) }} WHERE asin IS N…" at bounding box center [315, 240] width 314 height 462
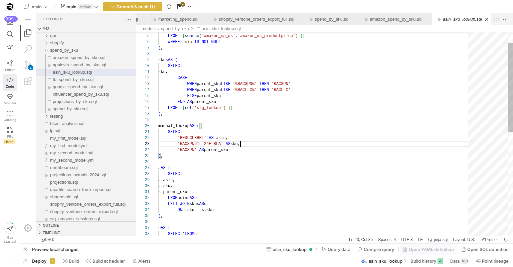
click at [241, 146] on div "FROM {{ source ( 'amazon_sp_us' , 'amazon_us_productprice' ) }} WHERE asin IS N…" at bounding box center [315, 240] width 314 height 462
click at [240, 150] on div "FROM {{ source ( 'amazon_sp_us' , 'amazon_us_productprice' ) }} WHERE asin IS N…" at bounding box center [315, 240] width 314 height 462
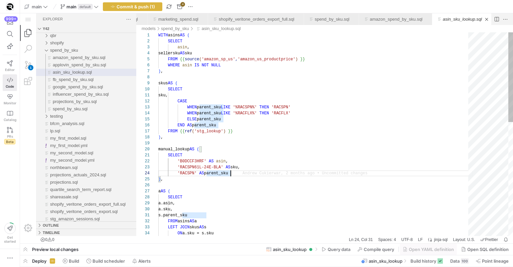
type textarea "WITH asins AS ( SELECT asin, sellersku AS sku FROM {{ source('amazon_sp_us', 'a…"
click at [239, 72] on div "SELECT 'B0DCCF3HRF' AS asin , 'RACSPN61L-24E-BLA' AS sku, 'RACSPN' AS parent_sk…" at bounding box center [315, 263] width 314 height 462
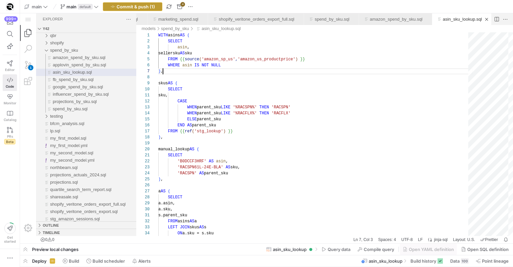
click at [155, 3] on span "button" at bounding box center [132, 7] width 59 height 8
click at [39, 216] on button "Build" at bounding box center [31, 212] width 16 height 7
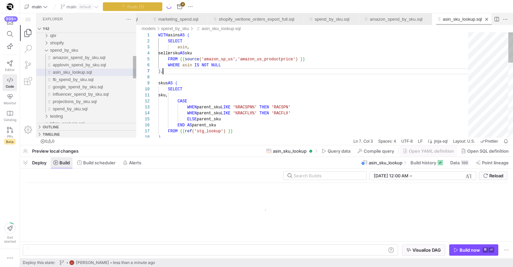
scroll to position [0, 63]
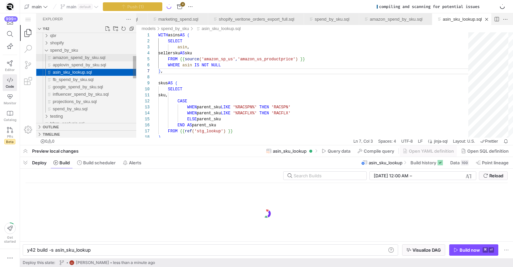
click at [94, 58] on span "amazon_spend_by_sku.sql" at bounding box center [79, 57] width 53 height 5
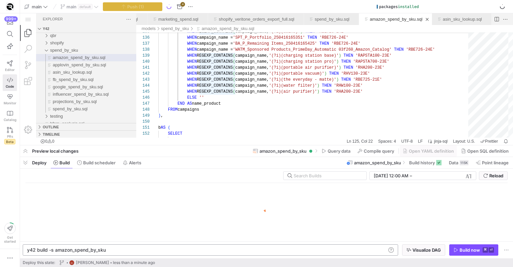
click at [114, 253] on div "y42 build -s amazon_spend_by_sku y42 build -s amazon_spend_by_sku" at bounding box center [210, 250] width 375 height 11
click at [116, 249] on div "y42 build -s amazon_spend_by_sku" at bounding box center [206, 250] width 359 height 5
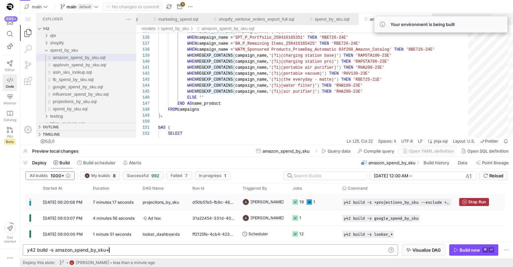
type textarea "y42 build -s amazon_spend_by_sku+"
click at [307, 203] on icon at bounding box center [308, 202] width 5 height 5
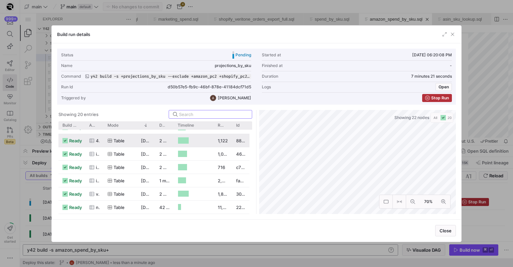
scroll to position [0, 0]
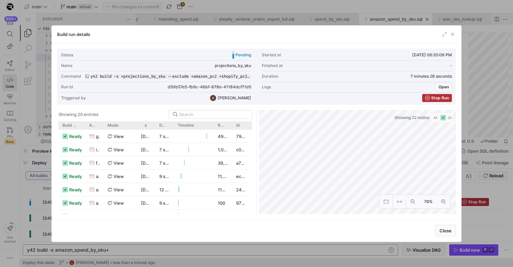
click at [481, 142] on div at bounding box center [256, 133] width 513 height 267
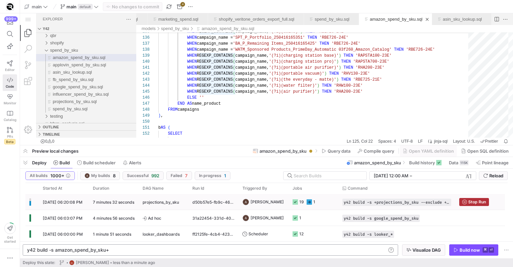
click at [80, 203] on span "09/02/25, 06:20:08 PM" at bounding box center [63, 202] width 40 height 5
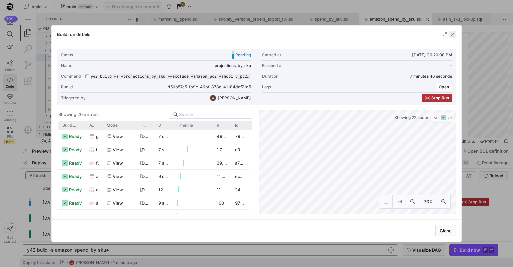
click at [454, 34] on span "button" at bounding box center [452, 34] width 7 height 7
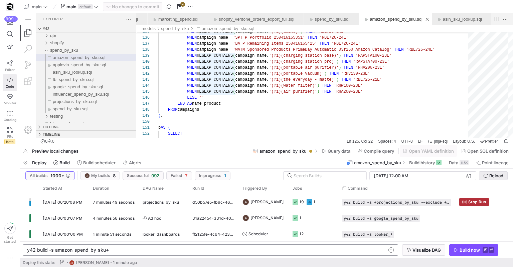
click at [499, 175] on span "Reload" at bounding box center [496, 175] width 14 height 5
click at [139, 200] on div "projections_by_sku" at bounding box center [163, 202] width 50 height 16
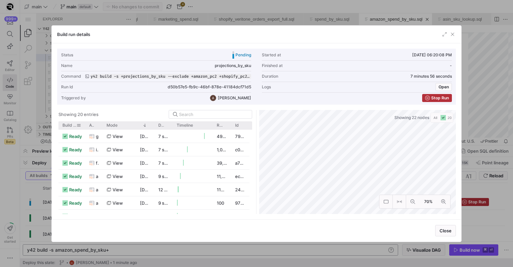
click at [70, 121] on div "Build status" at bounding box center [71, 125] width 19 height 8
click at [70, 125] on span "Build status" at bounding box center [69, 125] width 14 height 5
click at [70, 125] on span at bounding box center [72, 125] width 7 height 5
click at [69, 125] on span at bounding box center [72, 125] width 7 height 5
click at [69, 125] on span "Build status" at bounding box center [69, 125] width 14 height 5
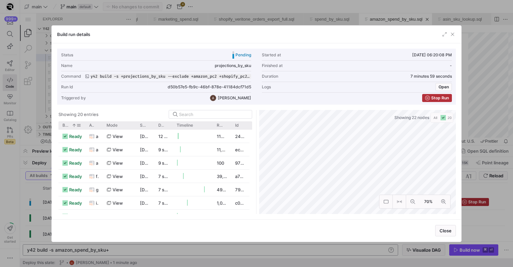
click at [36, 143] on div at bounding box center [256, 133] width 513 height 267
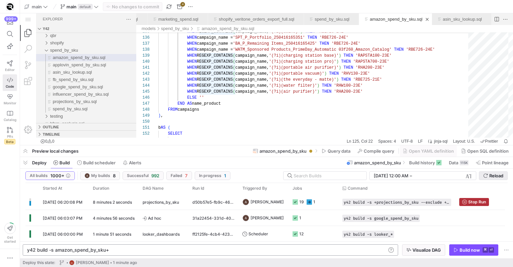
click at [480, 173] on span "submit" at bounding box center [493, 176] width 28 height 8
click at [481, 173] on span "submit" at bounding box center [493, 176] width 28 height 8
click at [147, 204] on span "projections_by_sku" at bounding box center [160, 203] width 36 height 16
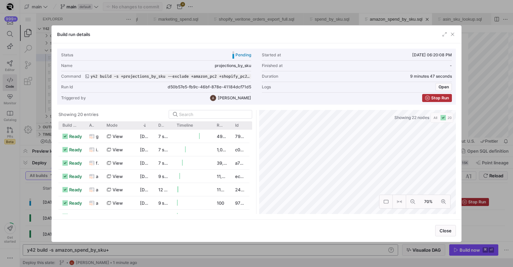
click at [24, 190] on div at bounding box center [256, 133] width 513 height 267
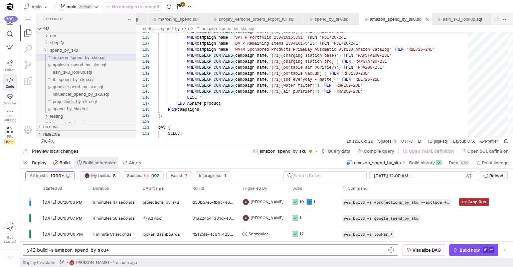
click at [0, 0] on span at bounding box center [0, 0] width 0 height 0
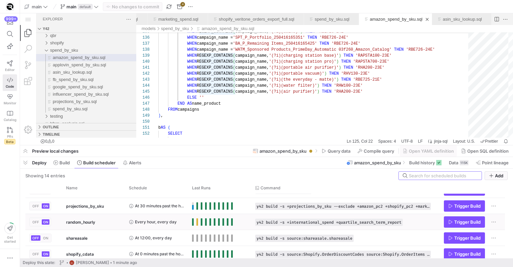
scroll to position [124, 0]
click at [0, 0] on span at bounding box center [0, 0] width 0 height 0
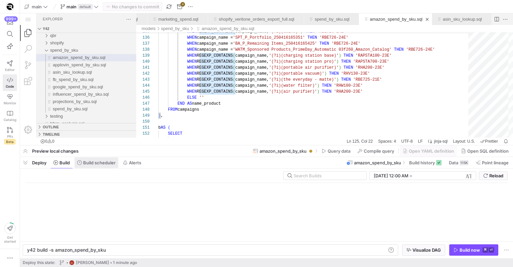
scroll to position [0, 77]
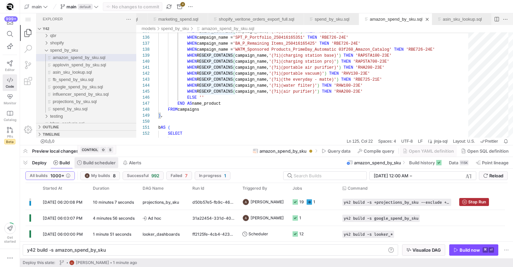
click at [0, 0] on span "Build scheduler" at bounding box center [0, 0] width 0 height 0
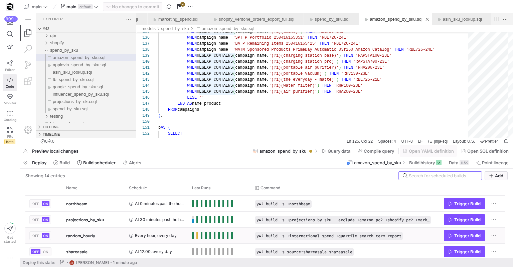
scroll to position [110, 0]
click at [0, 0] on span "Build" at bounding box center [0, 0] width 0 height 0
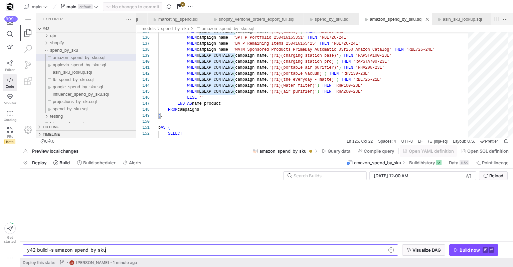
scroll to position [0, 77]
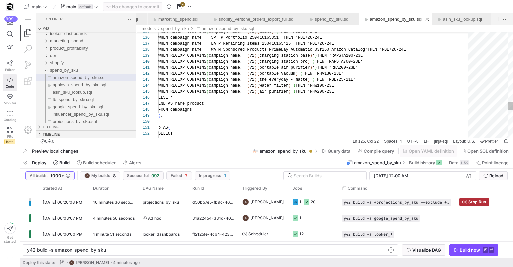
scroll to position [0, 105]
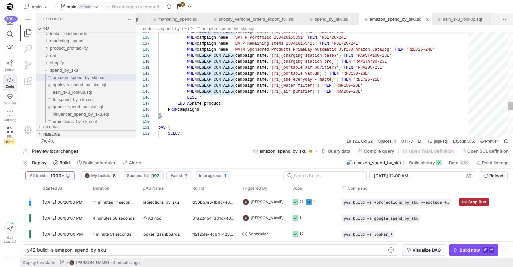
type textarea "b AS ( SELECT a.*, ca.asin_product FROM a LEFT JOIN campaign_asins AS ca ON a.c…"
click at [189, 203] on div "d50b57e5-fb9c-46bf-878e-41184dcf71d5" at bounding box center [213, 202] width 50 height 16
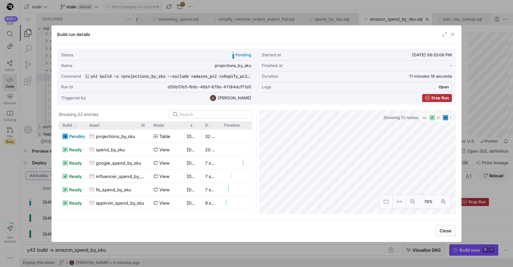
drag, startPoint x: 102, startPoint y: 126, endPoint x: 148, endPoint y: 126, distance: 46.7
click at [148, 126] on div at bounding box center [149, 125] width 3 height 8
click at [294, 166] on div "Build run details Status Pending Started at 09/02/25, 06:20:08 PM Name projecti…" at bounding box center [256, 133] width 513 height 267
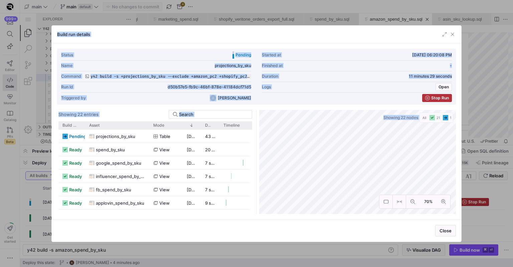
drag, startPoint x: 3, startPoint y: 195, endPoint x: 251, endPoint y: 167, distance: 249.8
click at [251, 167] on as-split "Showing 22 entries Drag here to set row groups Drag here to set column labels B…" at bounding box center [256, 162] width 399 height 104
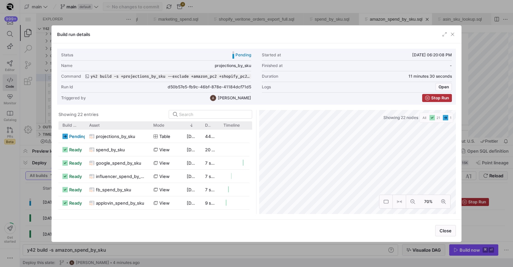
click at [56, 165] on div "Status Pending Started at 09/02/25, 06:20:08 PM Name projections_by_sku Finishe…" at bounding box center [256, 131] width 409 height 176
click at [39, 175] on div at bounding box center [256, 133] width 513 height 267
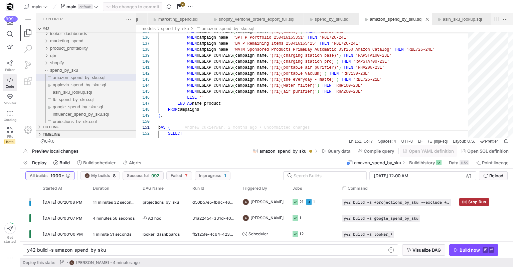
click at [0, 0] on div "All builds 1000+ My builds 8 Successful 992 Failed 7 In progress 1 8/3/2025, 12…" at bounding box center [0, 0] width 0 height 0
click at [501, 179] on span "submit" at bounding box center [493, 176] width 28 height 8
click at [0, 0] on div "y42 build -s amazon_spend_by_sku y42 build -s amazon_spend_by_sku" at bounding box center [0, 0] width 0 height 0
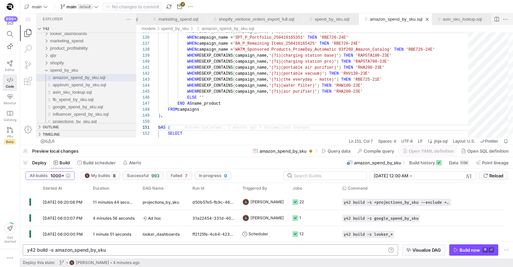
click at [116, 61] on div "y42 build -s amazon_spend_by_sku" at bounding box center [73, 56] width 86 height 7
type textarea "y42 build -s amazon_spend_by_sku+"
click at [420, 248] on span "Visualize DAG" at bounding box center [426, 250] width 28 height 5
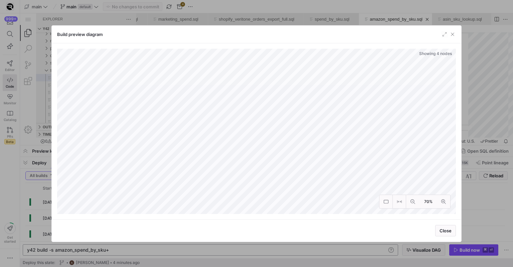
click at [456, 234] on div "Close" at bounding box center [256, 231] width 409 height 22
click at [455, 234] on span "button" at bounding box center [445, 231] width 20 height 11
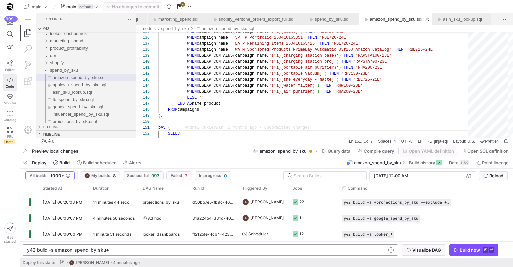
click at [462, 263] on div "Deploy this state: Andrew Cukierwar 4 minutes ago" at bounding box center [266, 263] width 487 height 9
click at [462, 254] on span "button" at bounding box center [473, 250] width 48 height 11
